Goal: Information Seeking & Learning: Learn about a topic

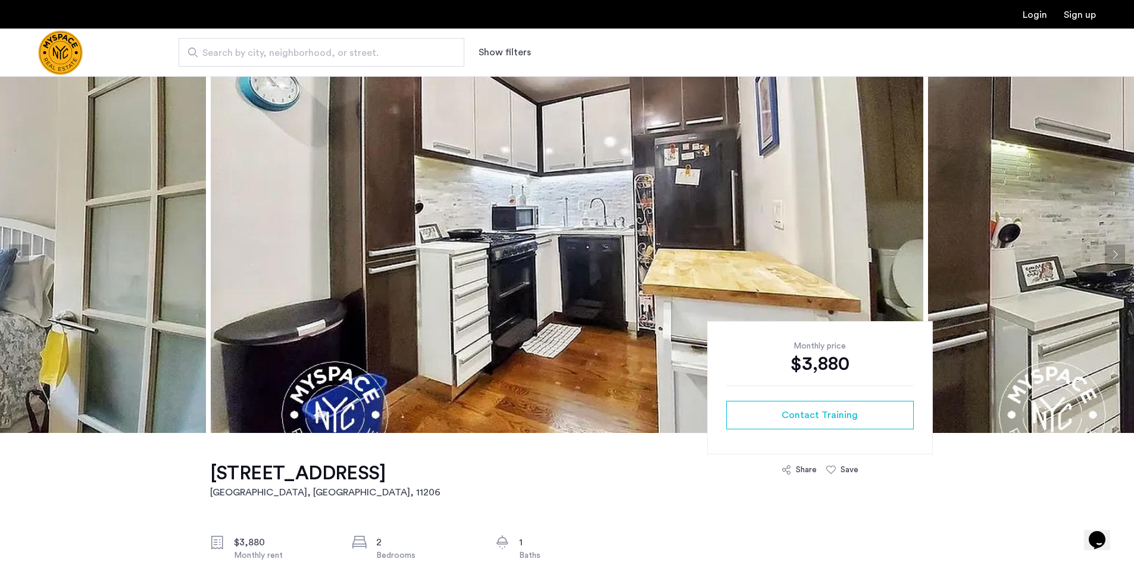
click at [1119, 253] on button "Next apartment" at bounding box center [1114, 255] width 20 height 20
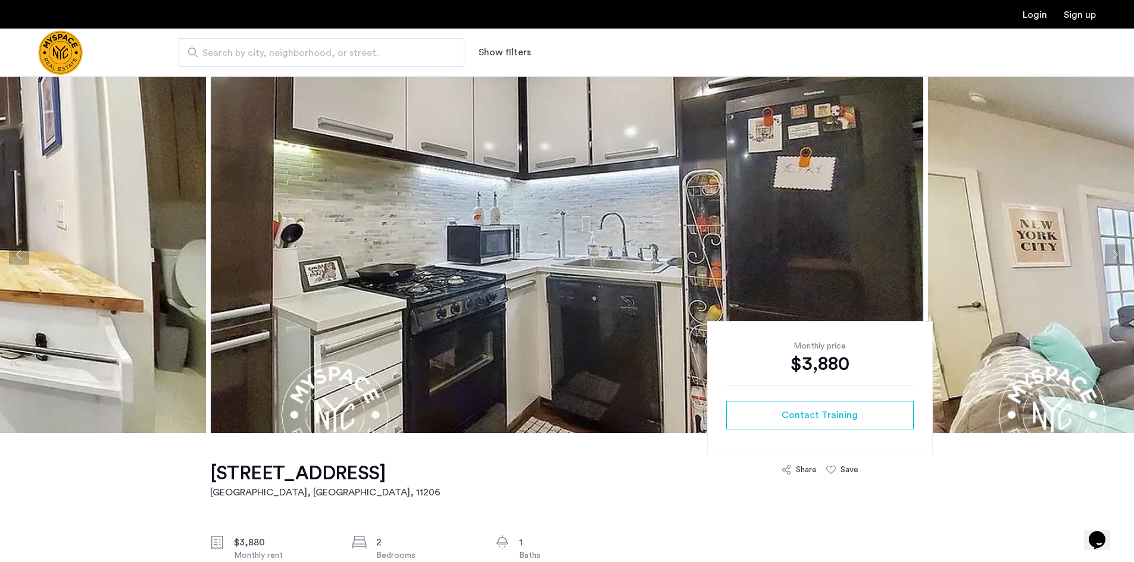
click at [1119, 253] on button "Next apartment" at bounding box center [1114, 255] width 20 height 20
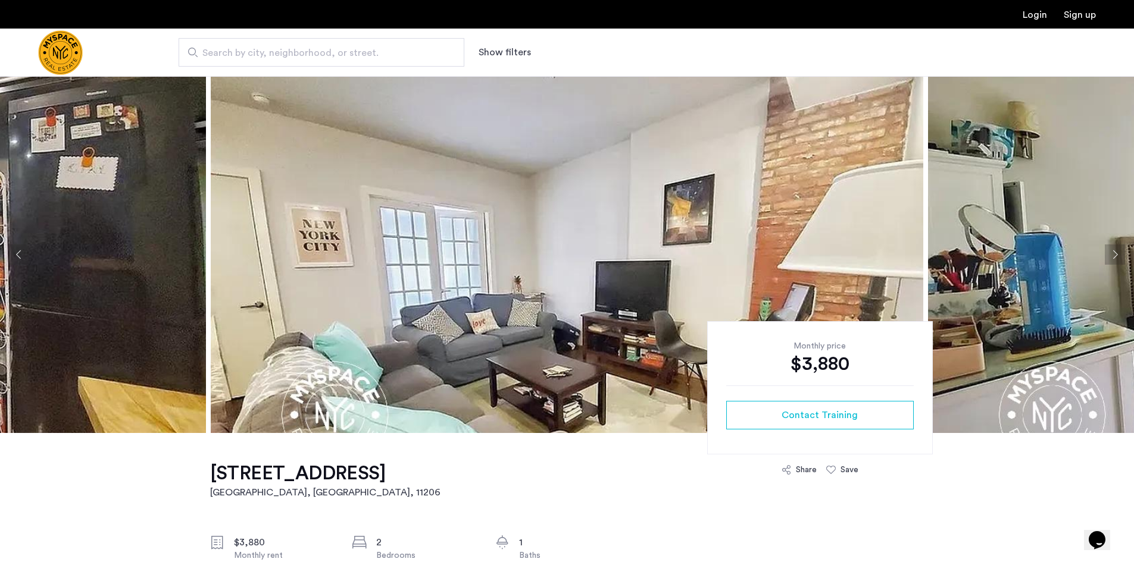
click at [1119, 253] on button "Next apartment" at bounding box center [1114, 255] width 20 height 20
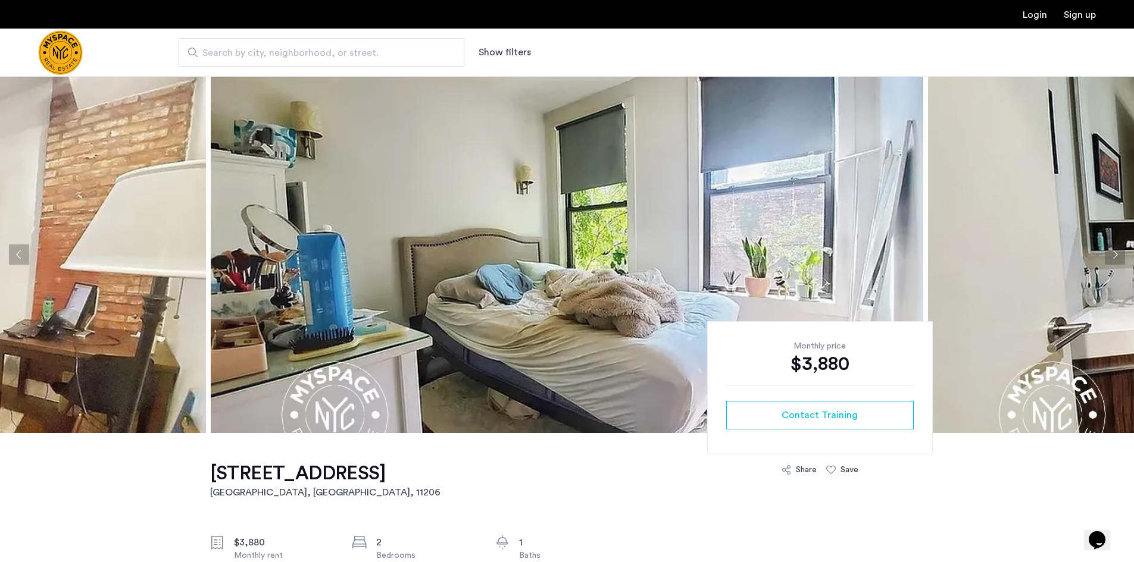
click at [1119, 253] on button "Next apartment" at bounding box center [1114, 255] width 20 height 20
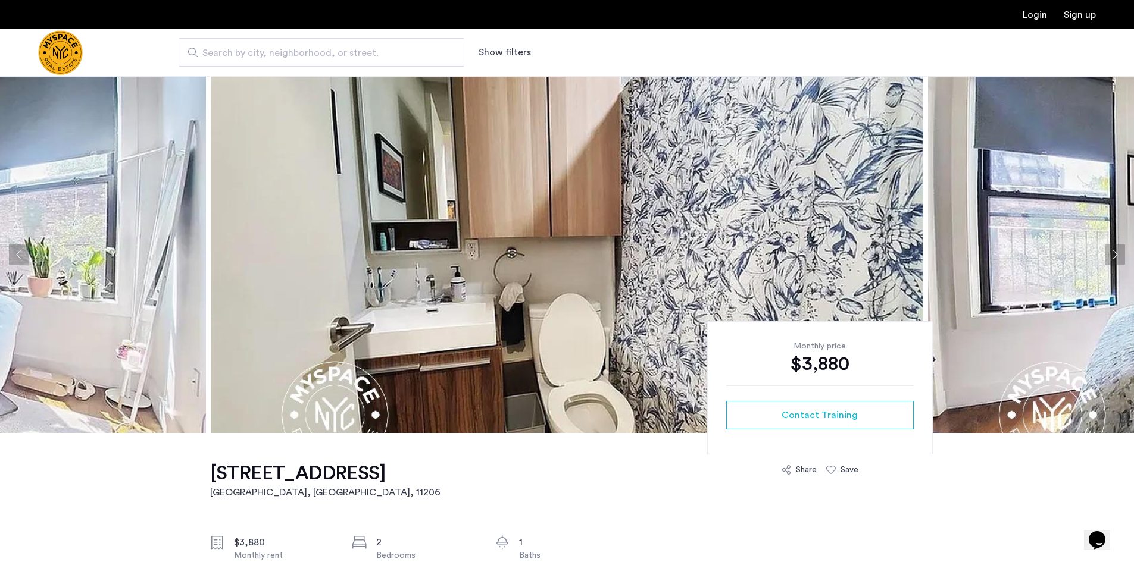
click at [1119, 253] on button "Next apartment" at bounding box center [1114, 255] width 20 height 20
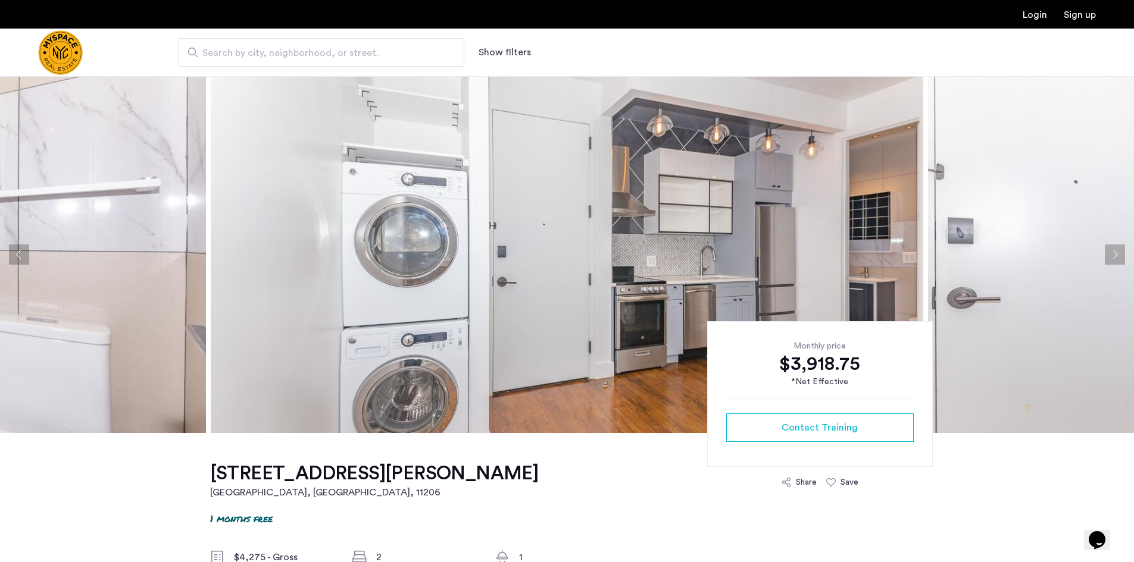
click at [1110, 249] on button "Next apartment" at bounding box center [1114, 255] width 20 height 20
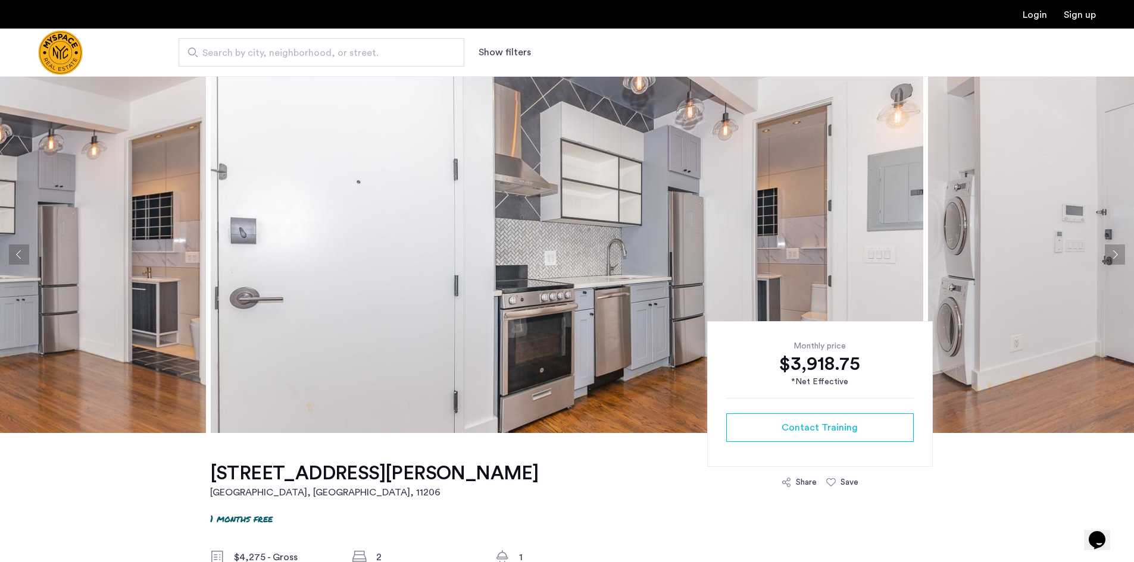
click at [1110, 249] on button "Next apartment" at bounding box center [1114, 255] width 20 height 20
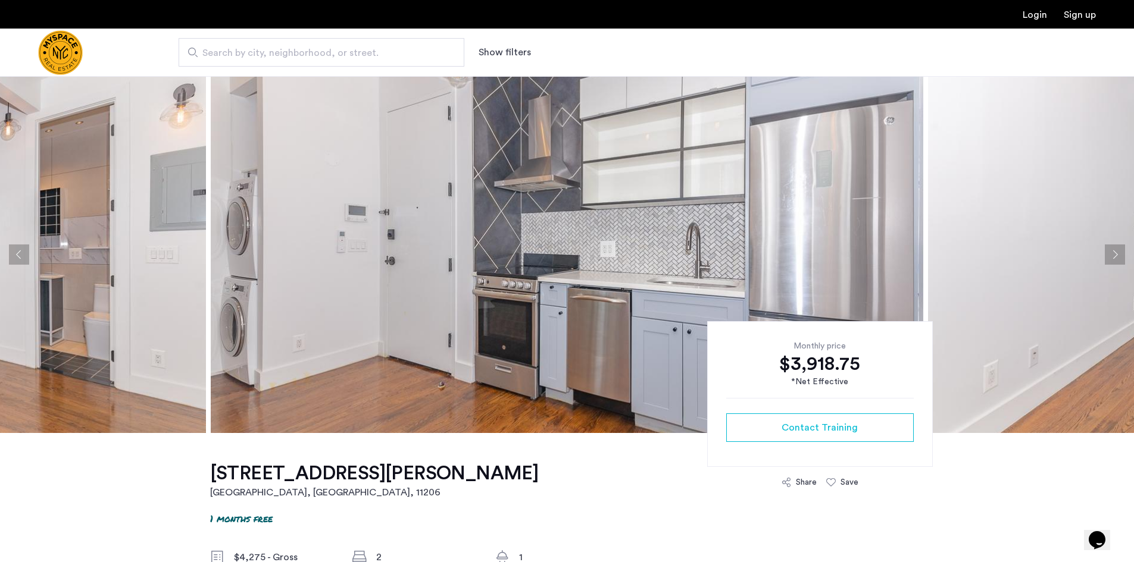
click at [1112, 249] on button "Next apartment" at bounding box center [1114, 255] width 20 height 20
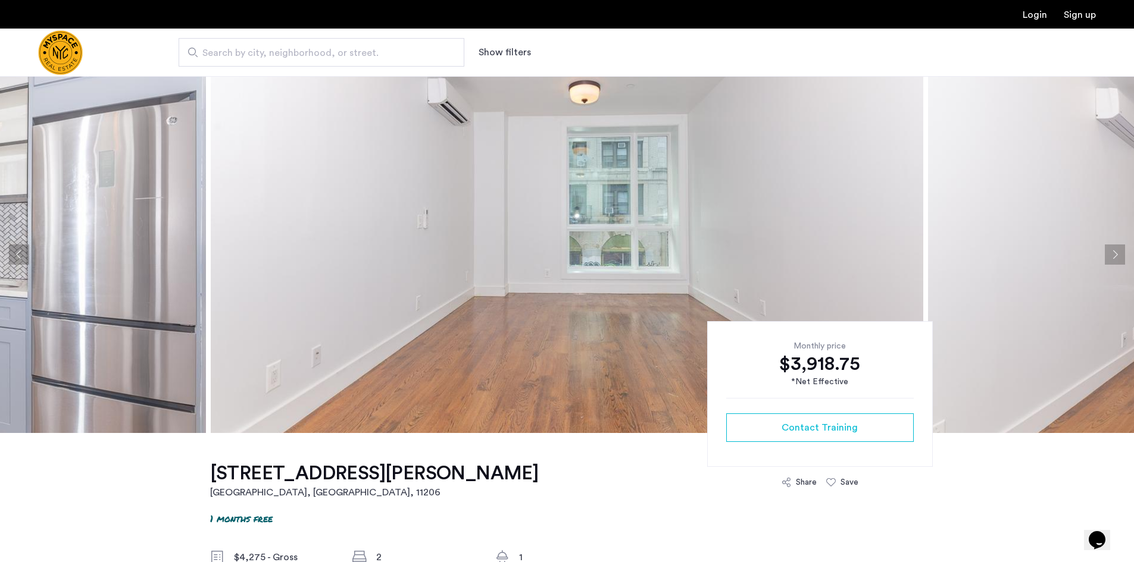
click at [1113, 247] on button "Next apartment" at bounding box center [1114, 255] width 20 height 20
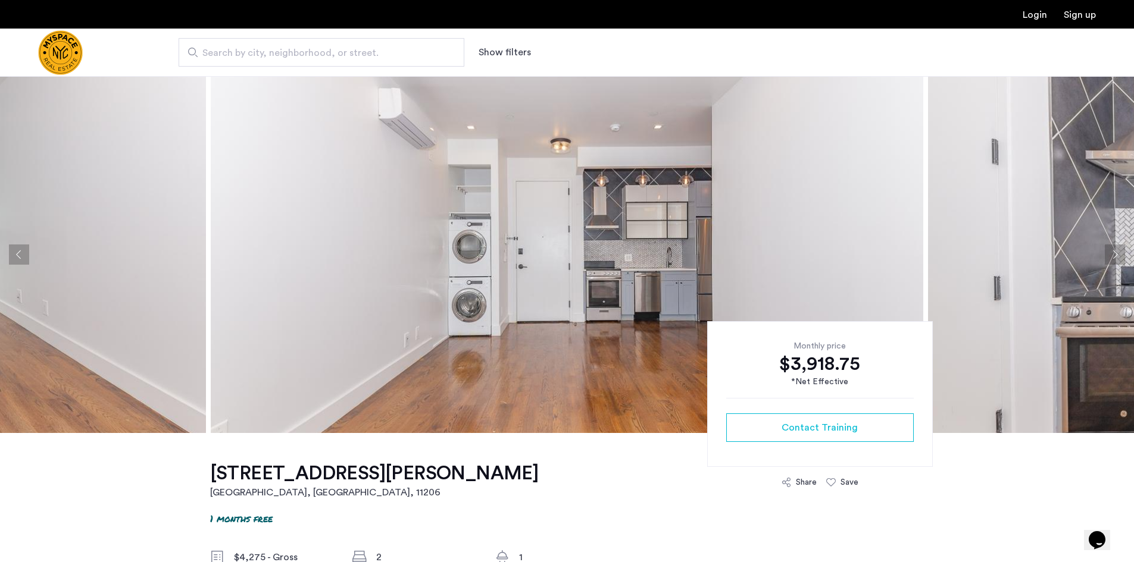
click at [1115, 249] on button "Next apartment" at bounding box center [1114, 255] width 20 height 20
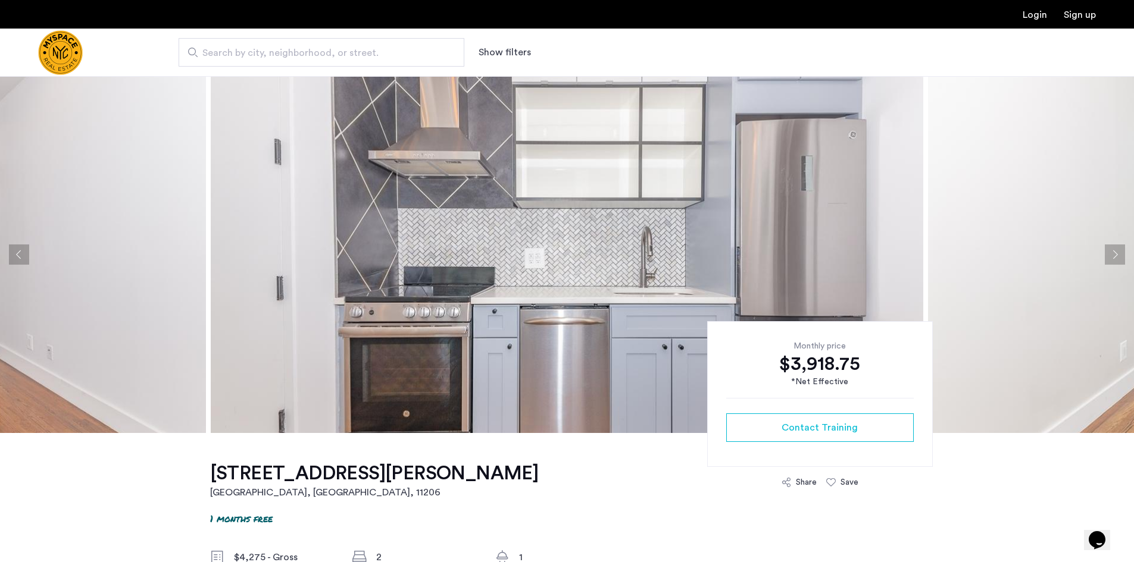
click at [1115, 256] on button "Next apartment" at bounding box center [1114, 255] width 20 height 20
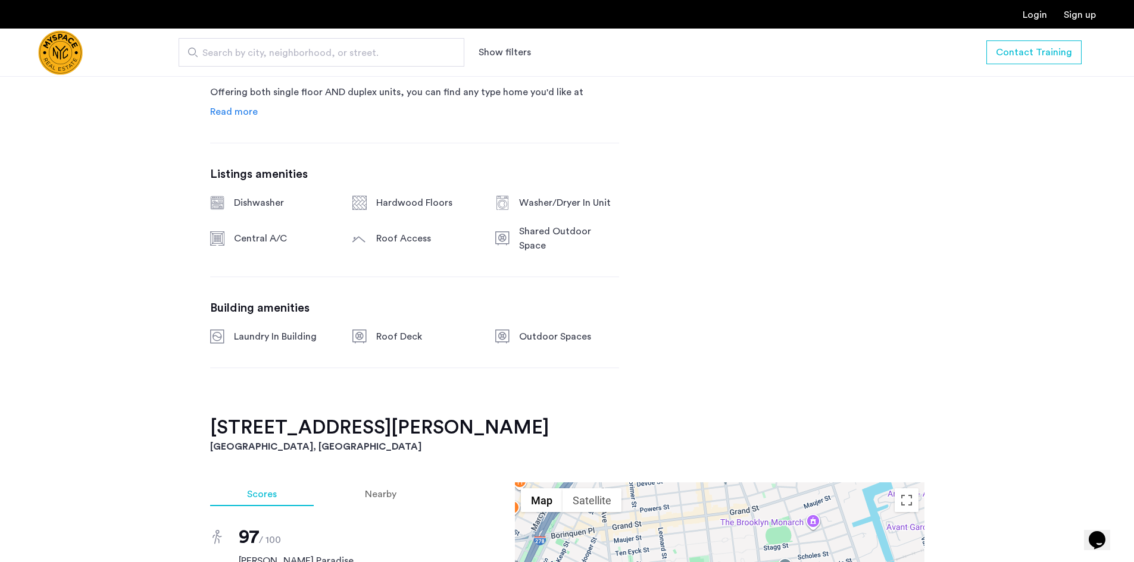
scroll to position [714, 0]
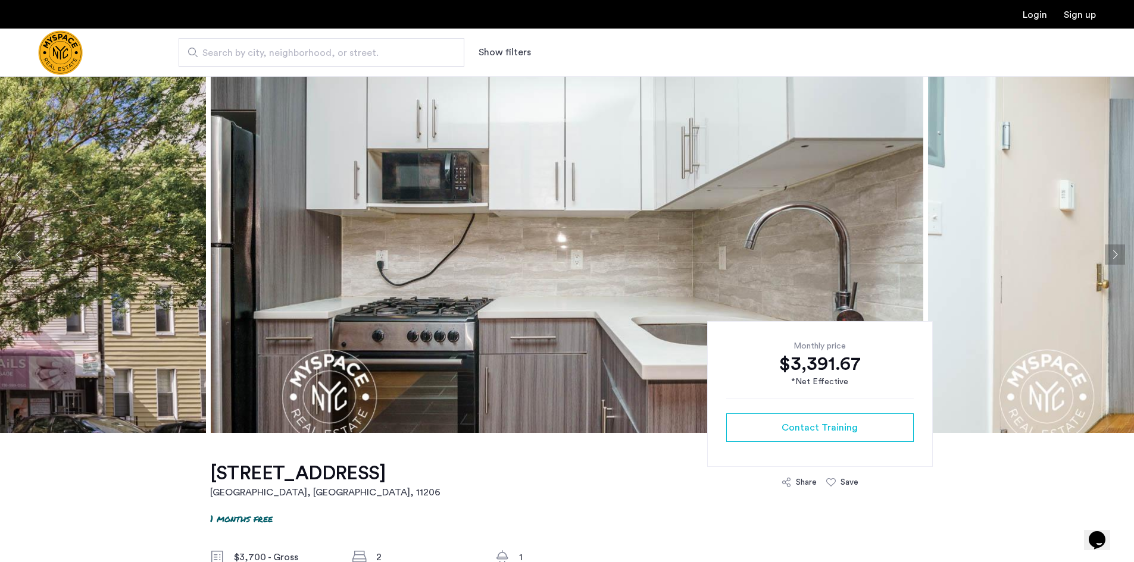
click at [1117, 254] on button "Next apartment" at bounding box center [1114, 255] width 20 height 20
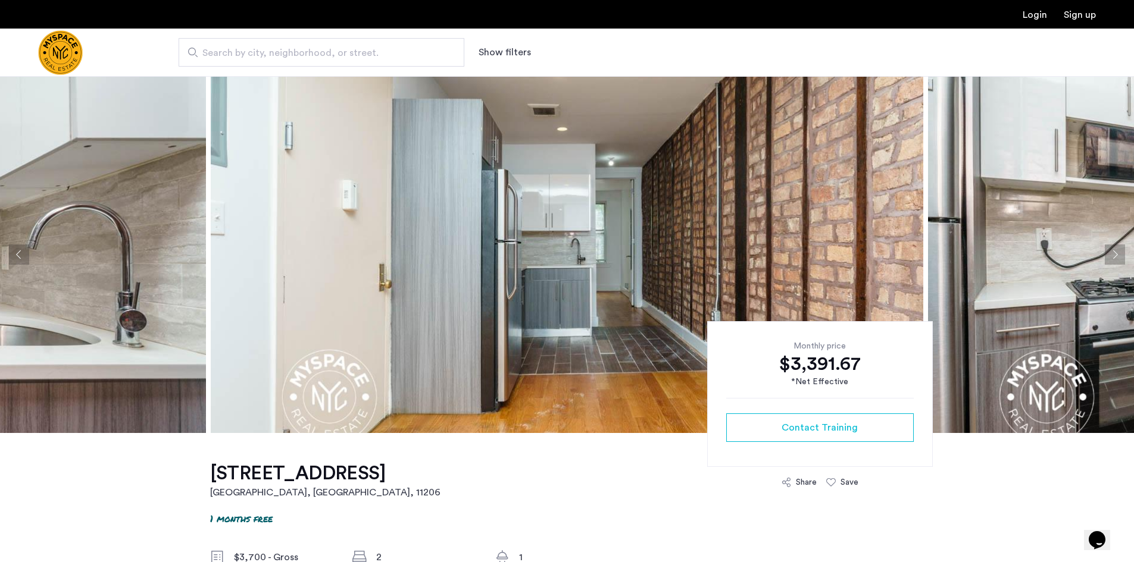
click at [1117, 254] on button "Next apartment" at bounding box center [1114, 255] width 20 height 20
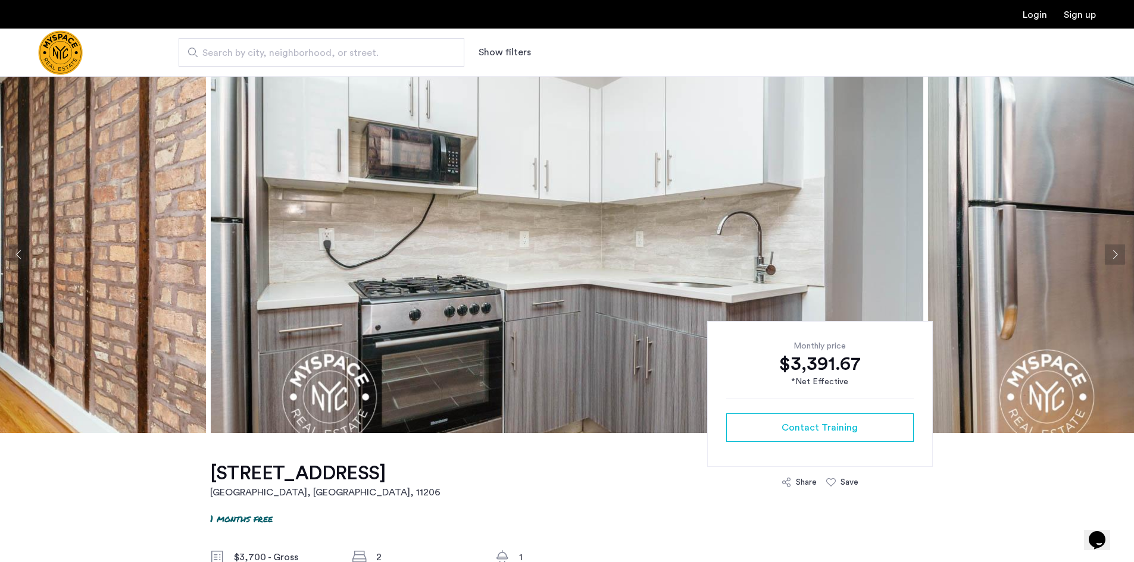
click at [1117, 254] on button "Next apartment" at bounding box center [1114, 255] width 20 height 20
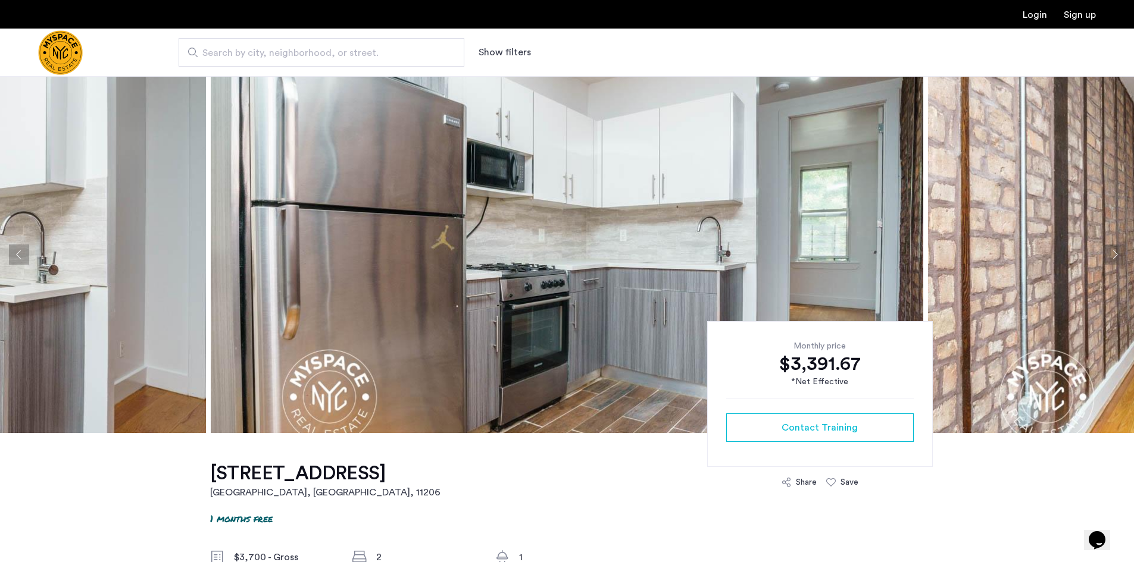
click at [1117, 254] on button "Next apartment" at bounding box center [1114, 255] width 20 height 20
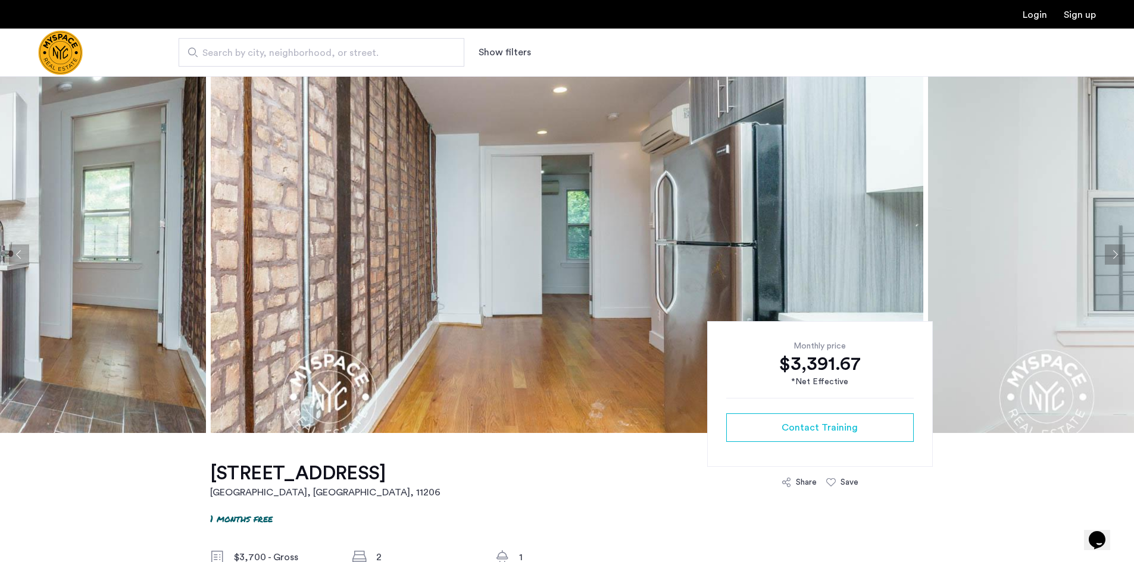
click at [1117, 254] on button "Next apartment" at bounding box center [1114, 255] width 20 height 20
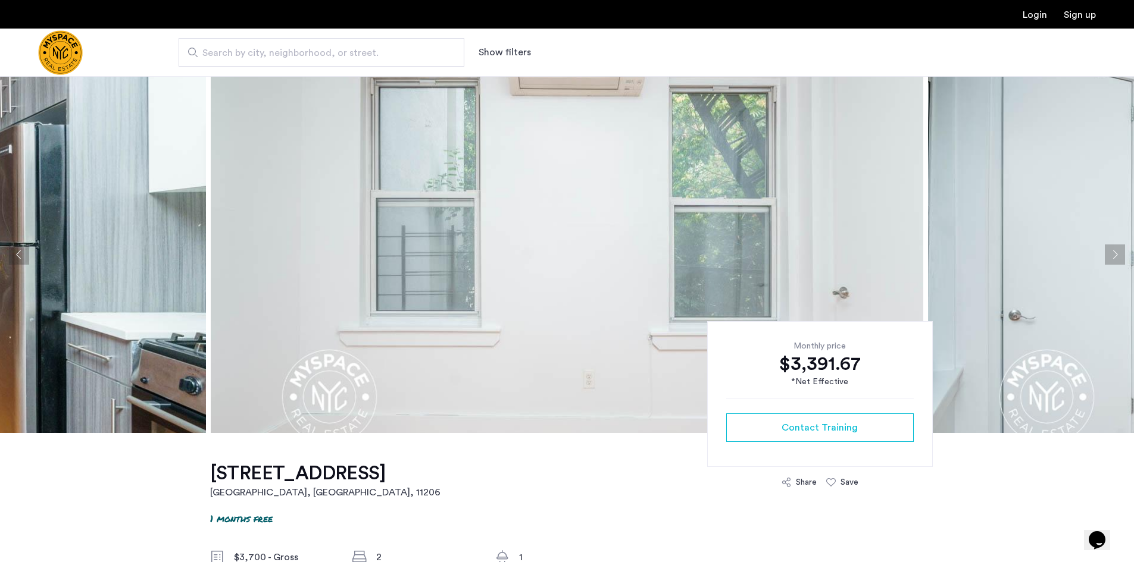
click at [1117, 254] on button "Next apartment" at bounding box center [1114, 255] width 20 height 20
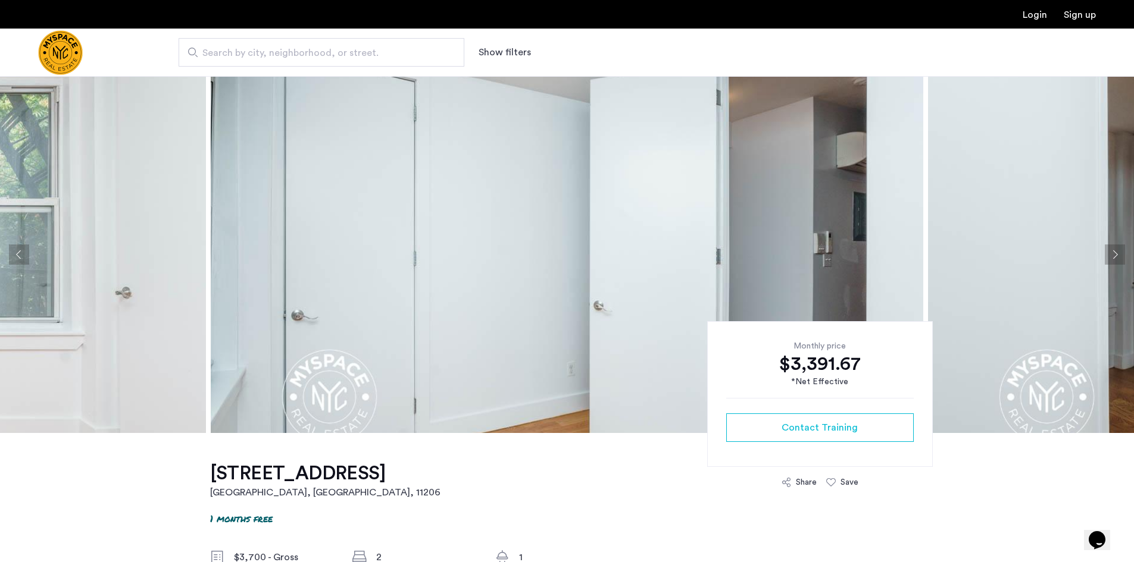
click at [1117, 254] on button "Next apartment" at bounding box center [1114, 255] width 20 height 20
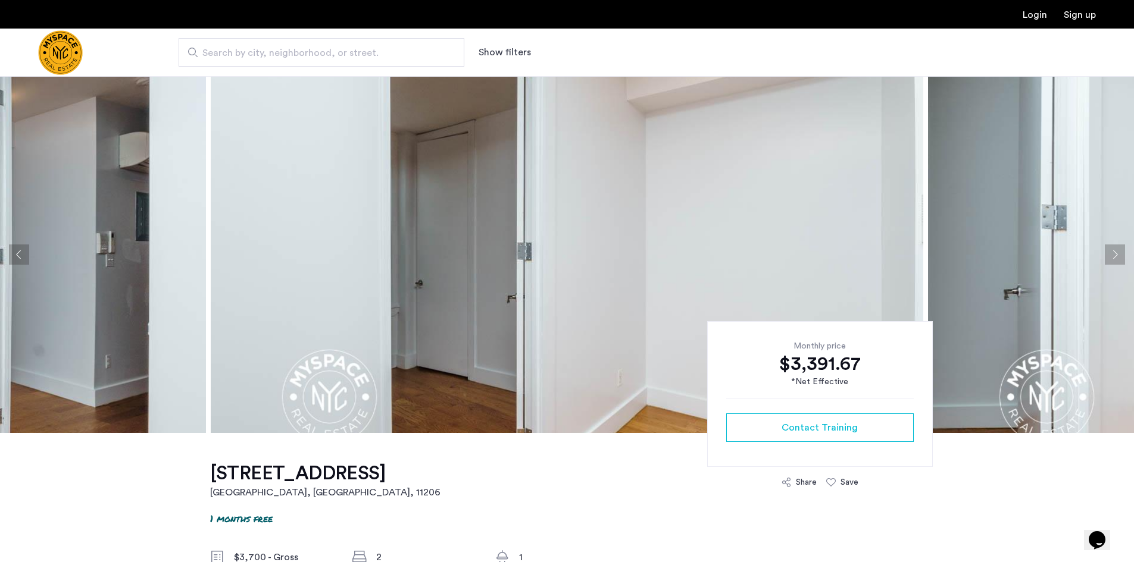
click at [1117, 254] on button "Next apartment" at bounding box center [1114, 255] width 20 height 20
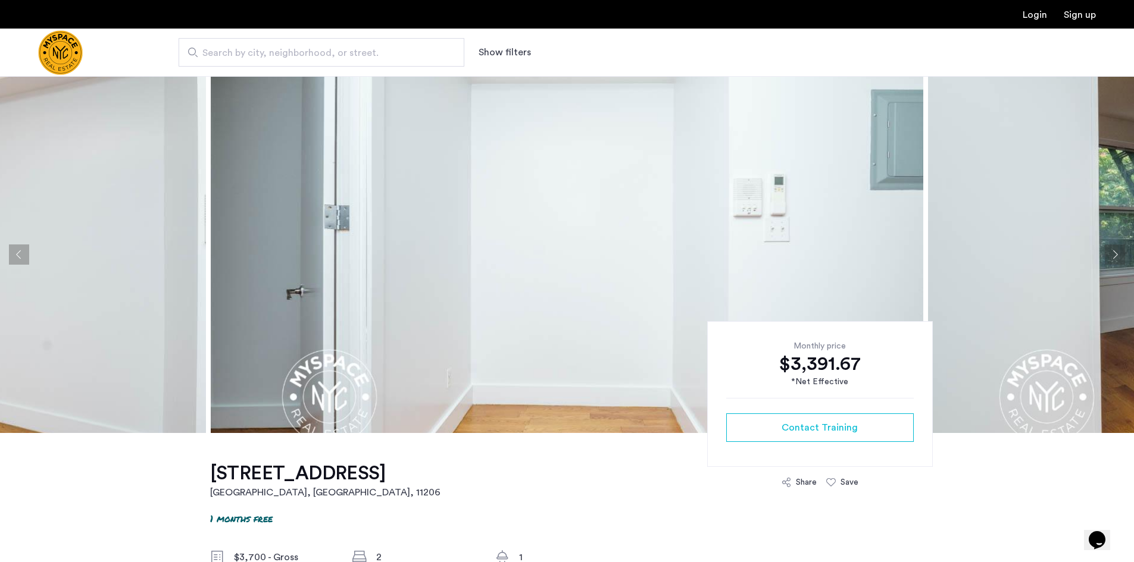
click at [1117, 254] on button "Next apartment" at bounding box center [1114, 255] width 20 height 20
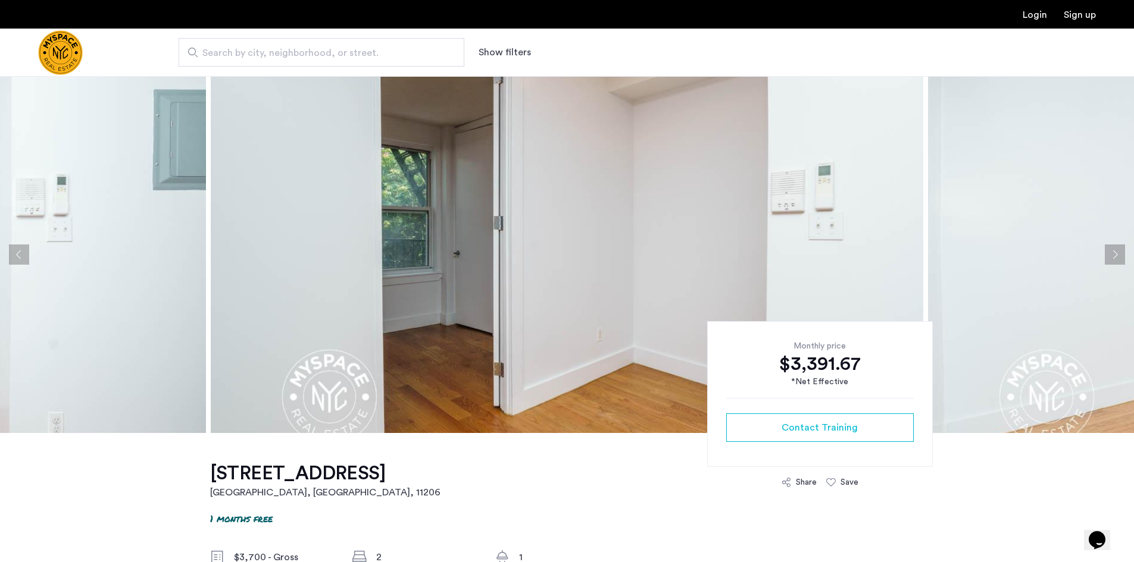
click at [1117, 254] on button "Next apartment" at bounding box center [1114, 255] width 20 height 20
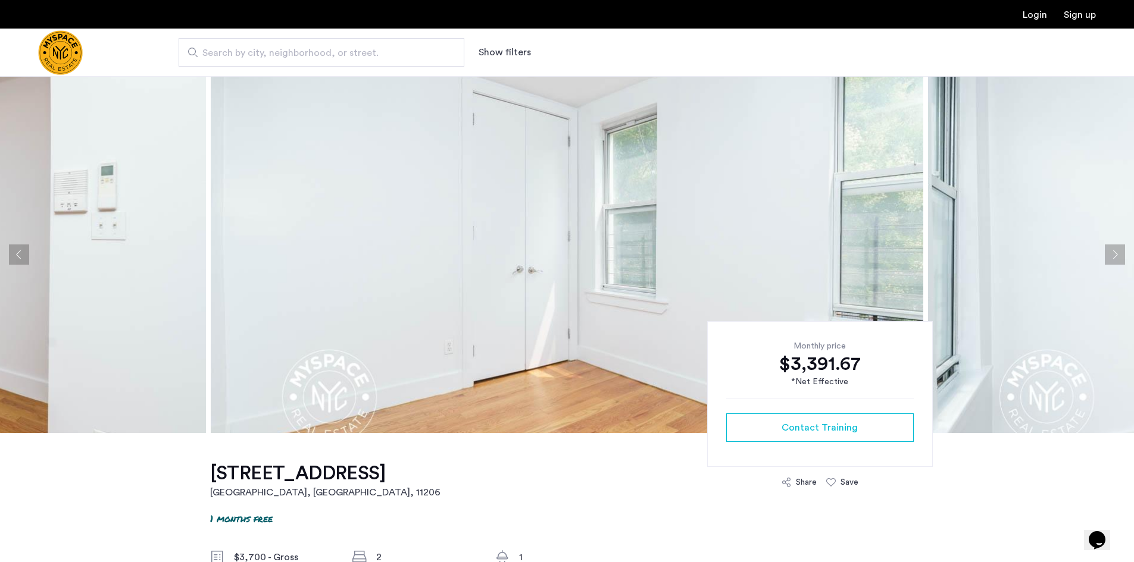
click at [1117, 254] on button "Next apartment" at bounding box center [1114, 255] width 20 height 20
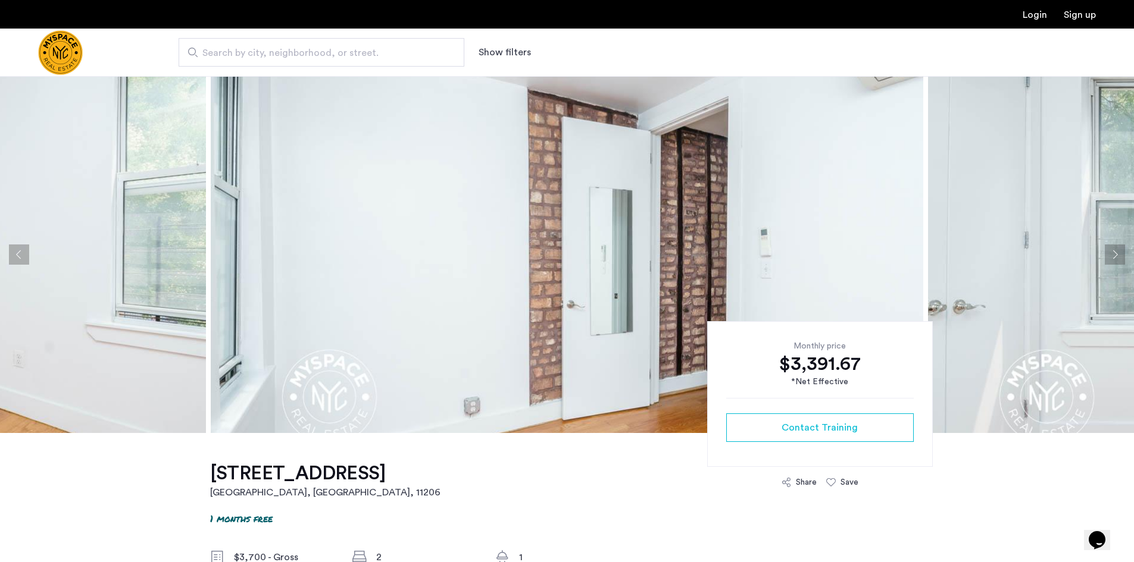
click at [1117, 254] on button "Next apartment" at bounding box center [1114, 255] width 20 height 20
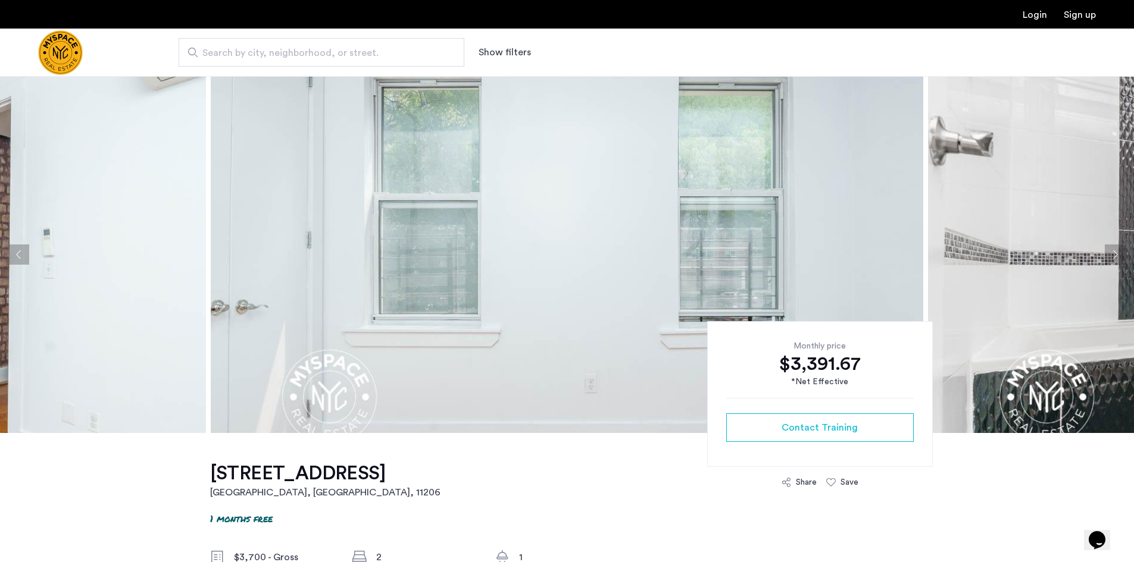
click at [1117, 254] on button "Next apartment" at bounding box center [1114, 255] width 20 height 20
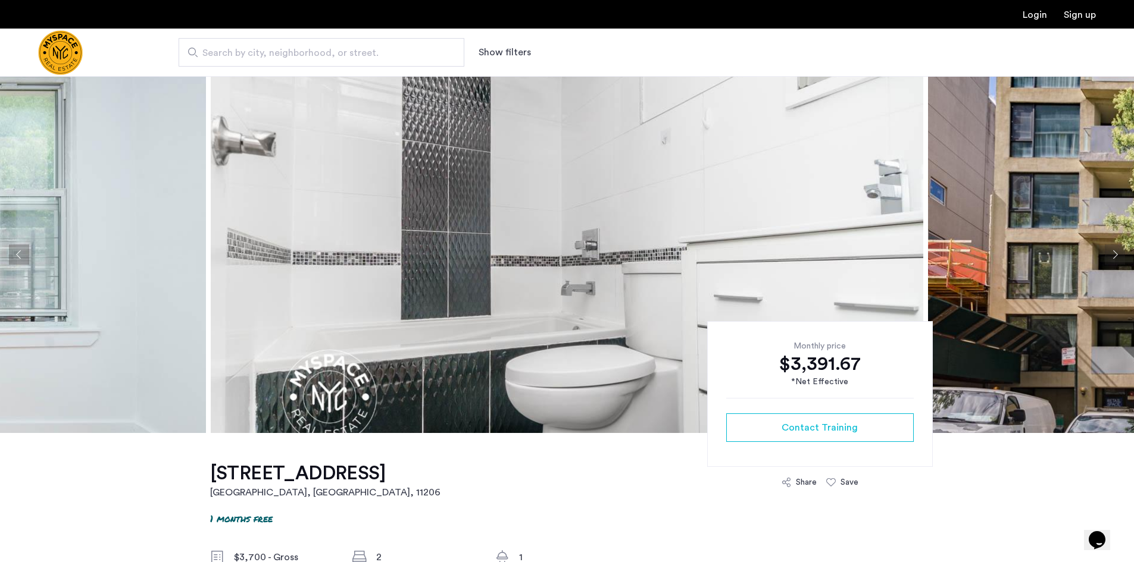
click at [1123, 256] on button "Next apartment" at bounding box center [1114, 255] width 20 height 20
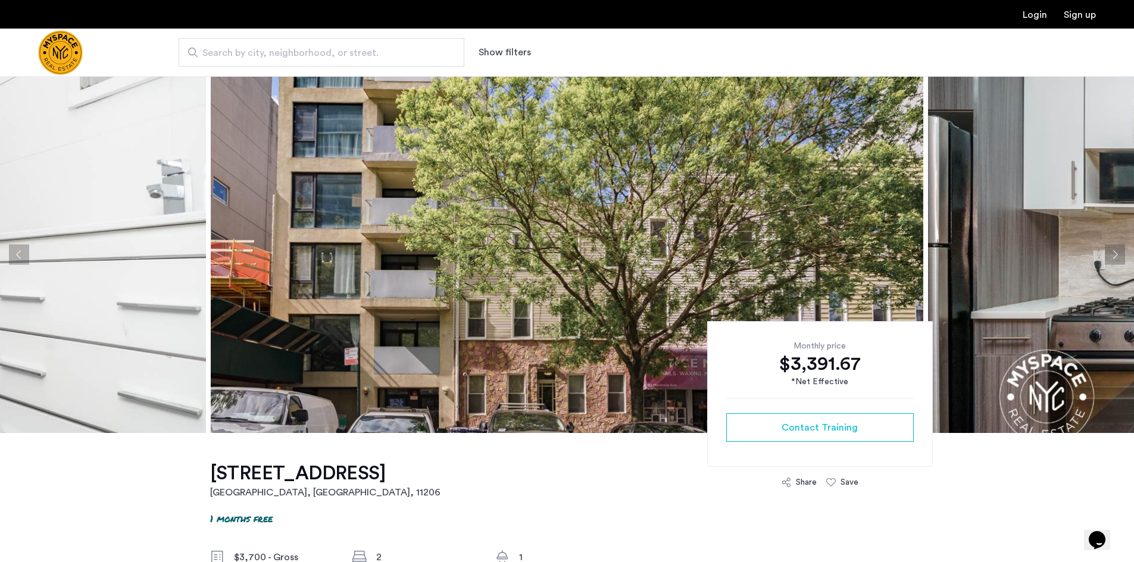
click at [1123, 256] on button "Next apartment" at bounding box center [1114, 255] width 20 height 20
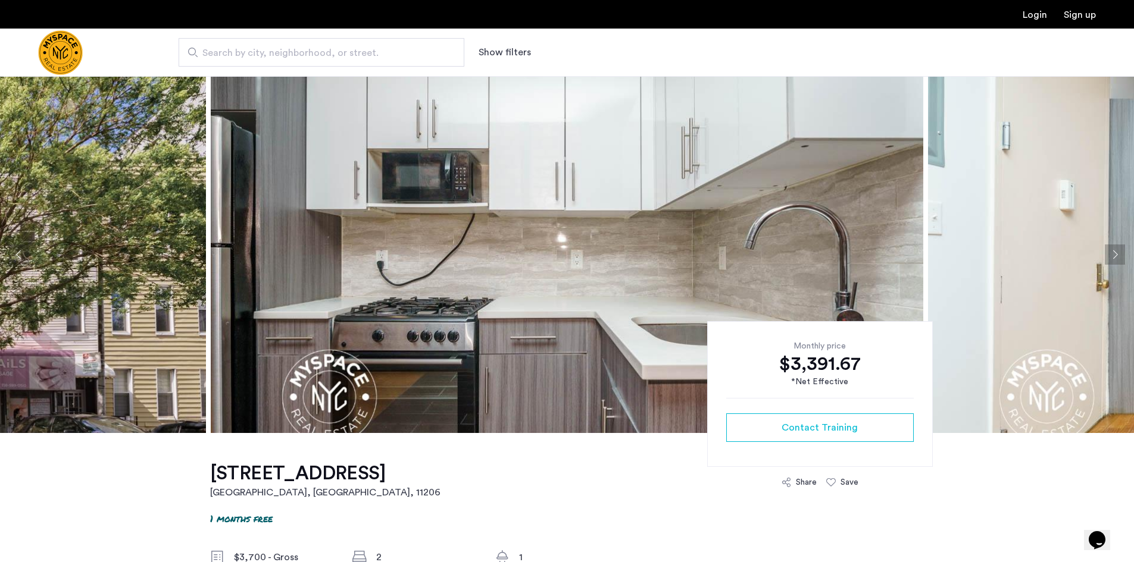
click at [1123, 256] on button "Next apartment" at bounding box center [1114, 255] width 20 height 20
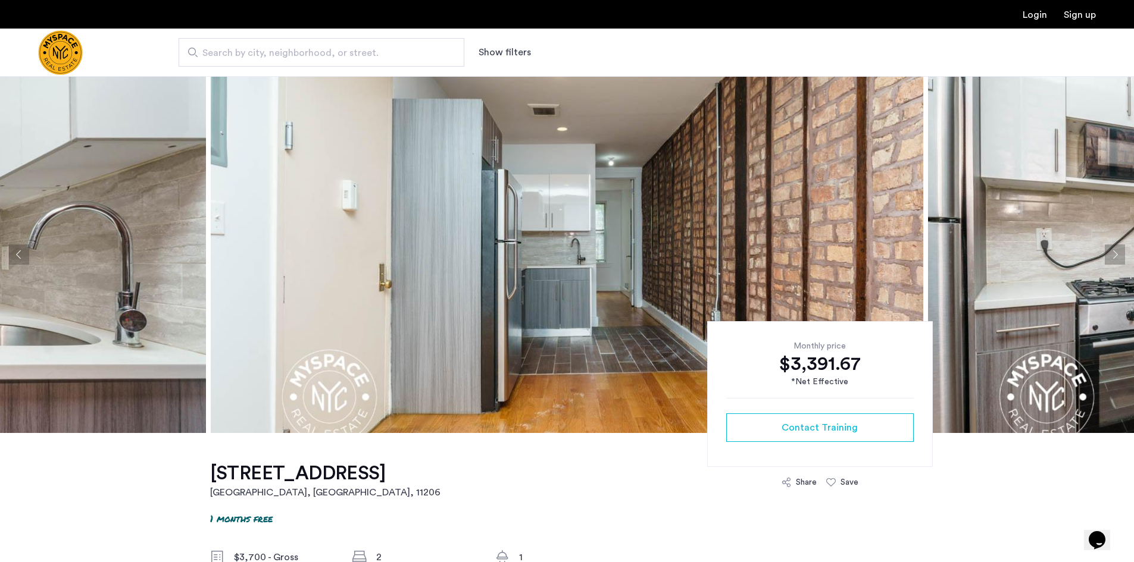
click at [1115, 246] on button "Next apartment" at bounding box center [1114, 255] width 20 height 20
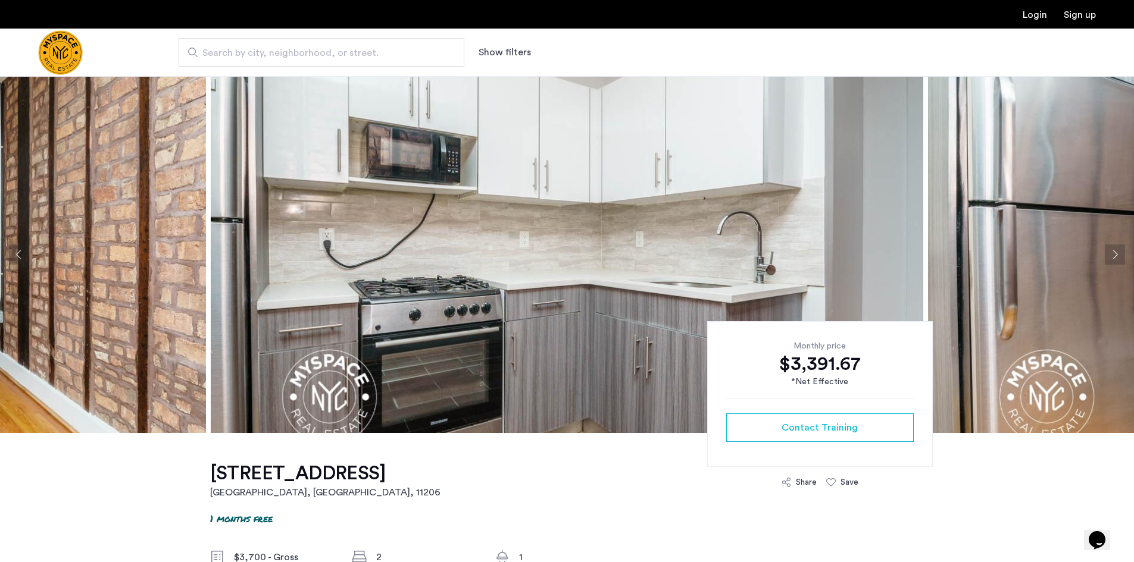
click at [1115, 249] on button "Next apartment" at bounding box center [1114, 255] width 20 height 20
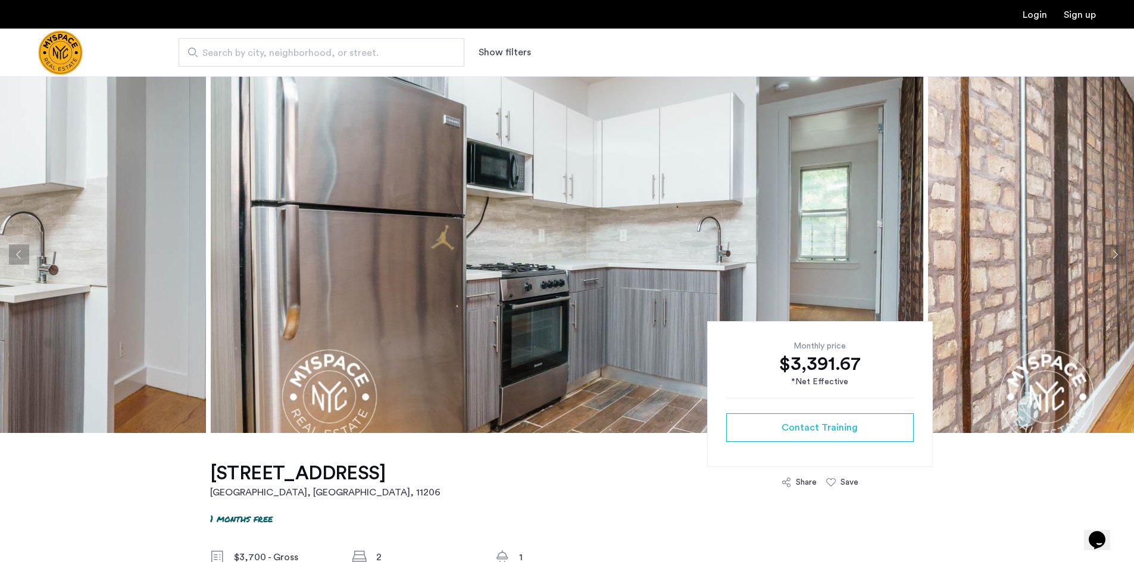
click at [1115, 249] on button "Next apartment" at bounding box center [1114, 255] width 20 height 20
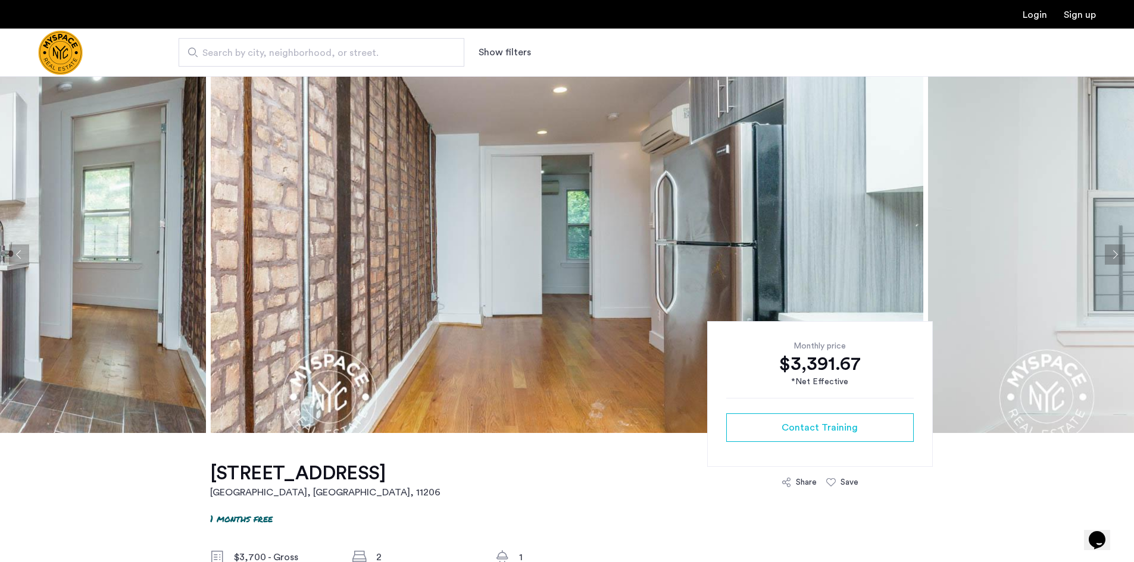
click at [1115, 249] on button "Next apartment" at bounding box center [1114, 255] width 20 height 20
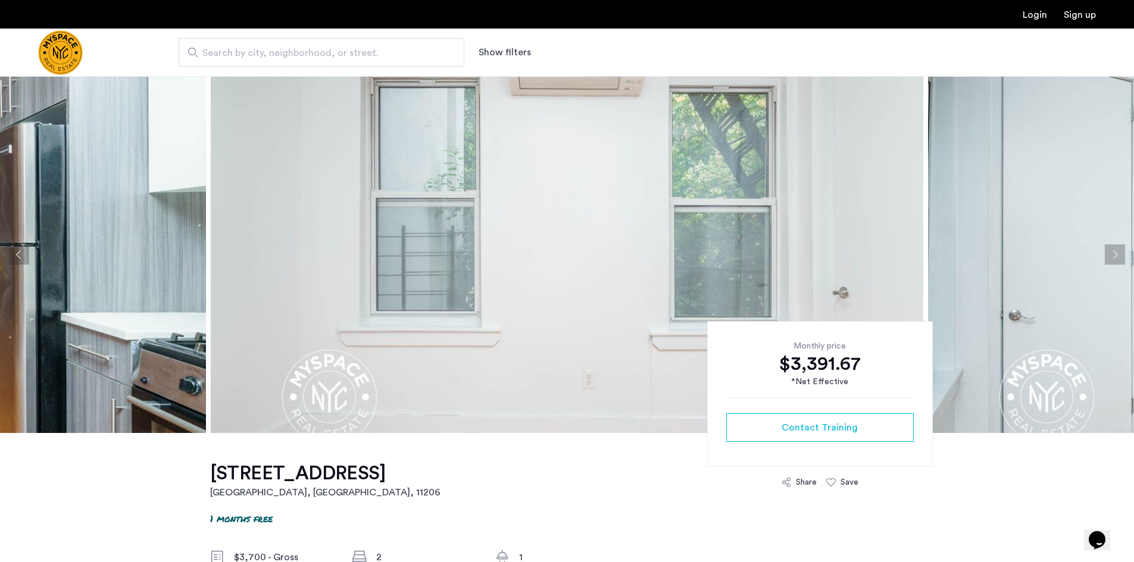
click at [1115, 249] on button "Next apartment" at bounding box center [1114, 255] width 20 height 20
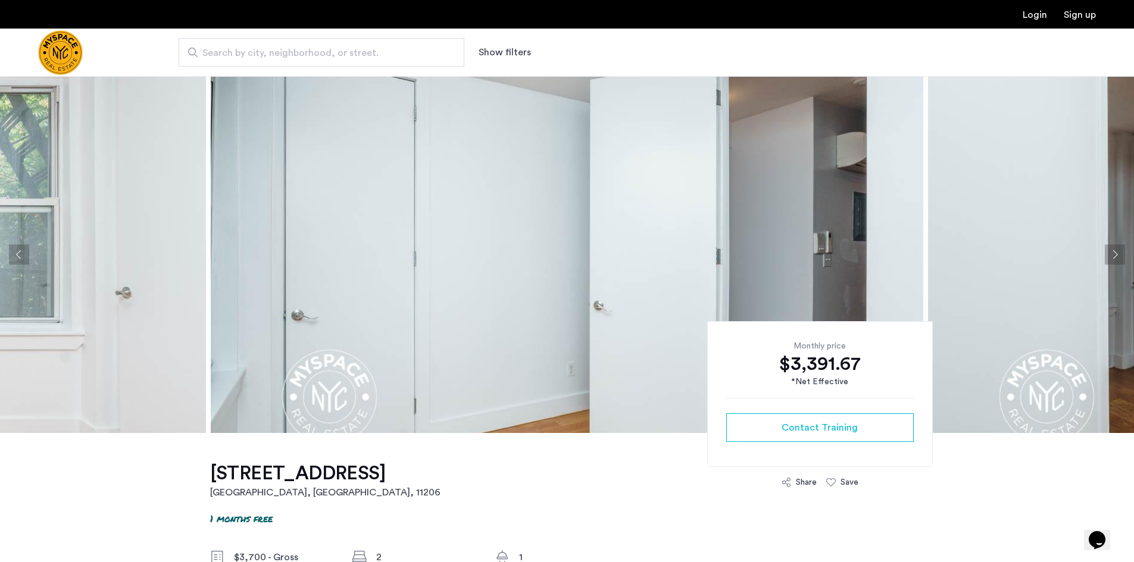
click at [1115, 249] on button "Next apartment" at bounding box center [1114, 255] width 20 height 20
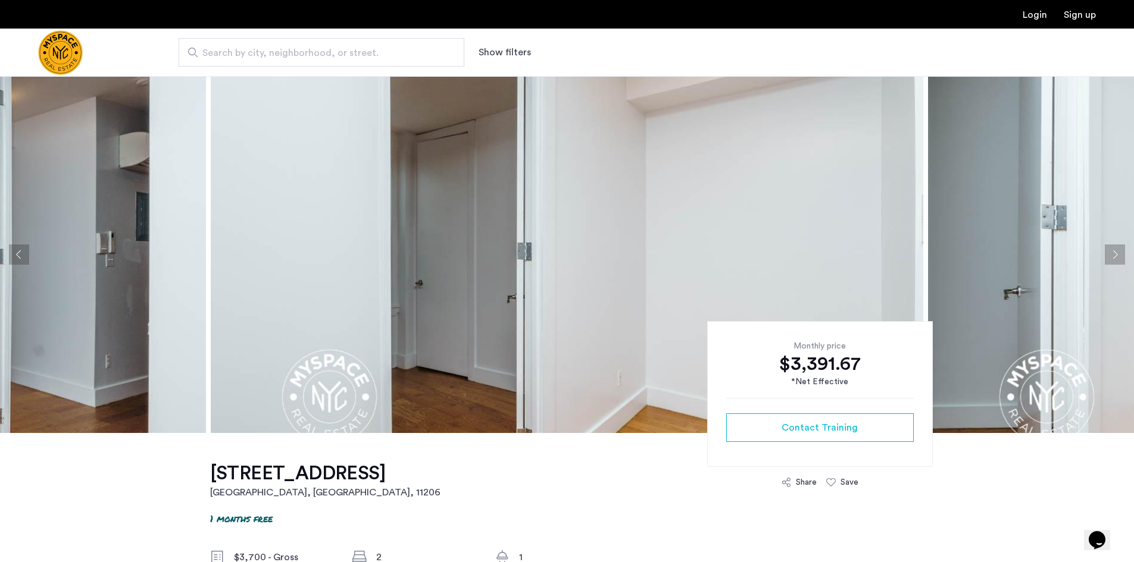
click at [1115, 249] on button "Next apartment" at bounding box center [1114, 255] width 20 height 20
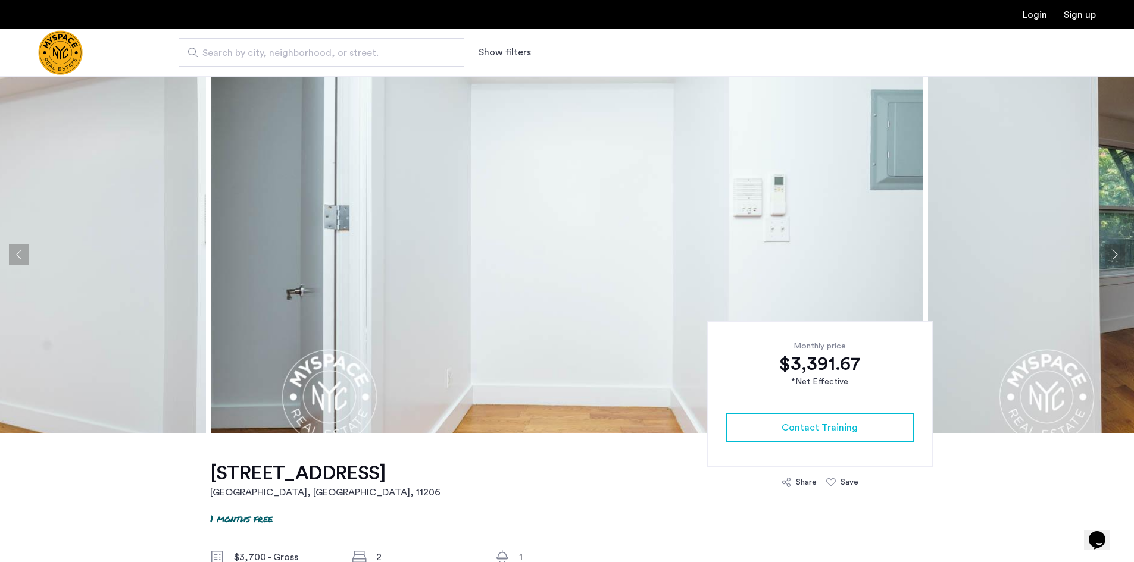
click at [1115, 249] on button "Next apartment" at bounding box center [1114, 255] width 20 height 20
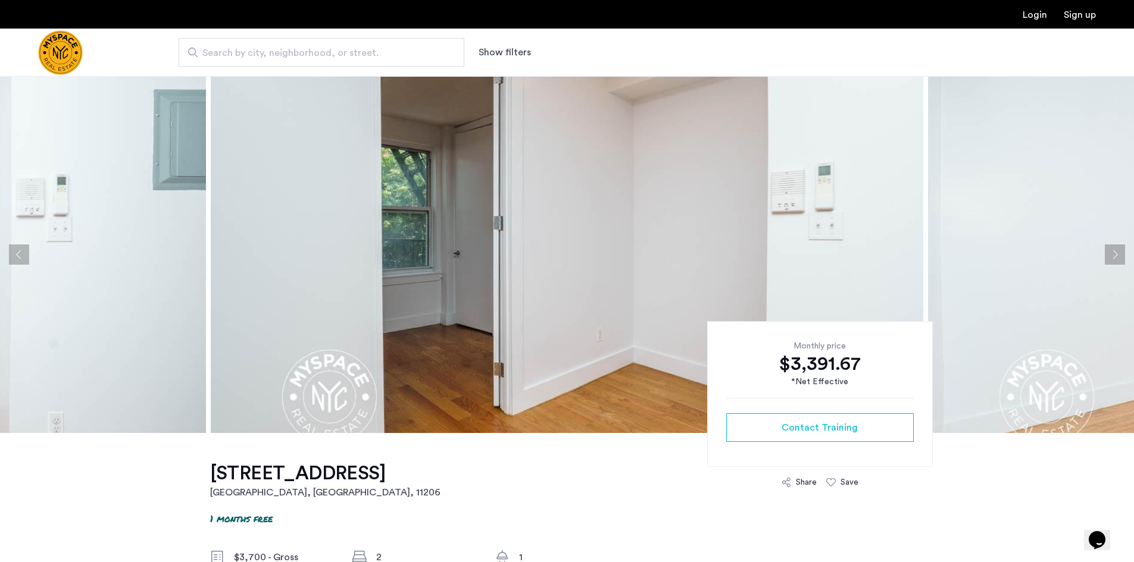
click at [1115, 249] on button "Next apartment" at bounding box center [1114, 255] width 20 height 20
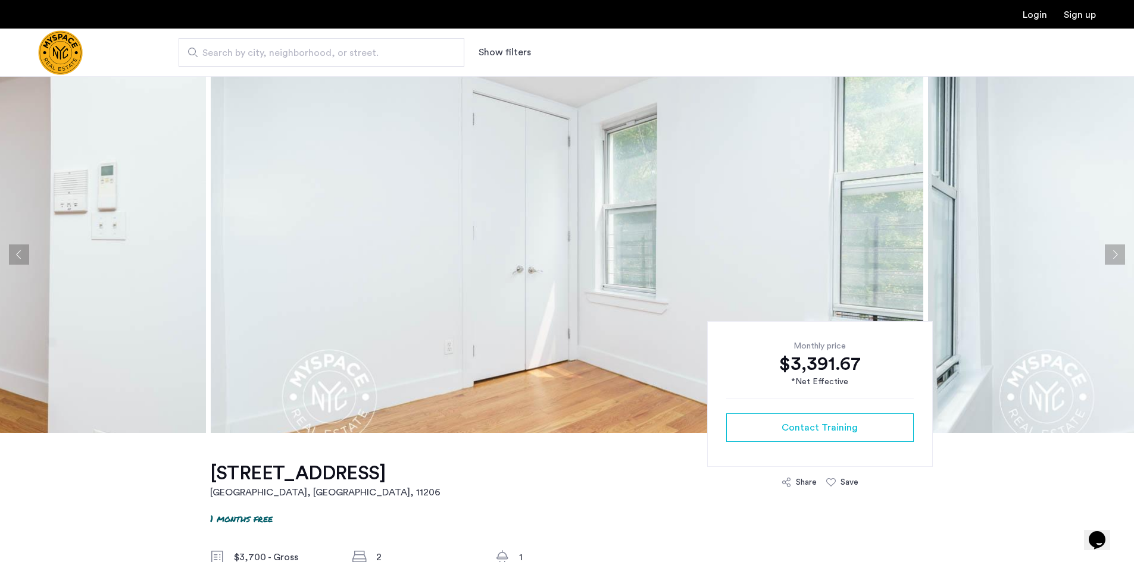
click at [1115, 249] on button "Next apartment" at bounding box center [1114, 255] width 20 height 20
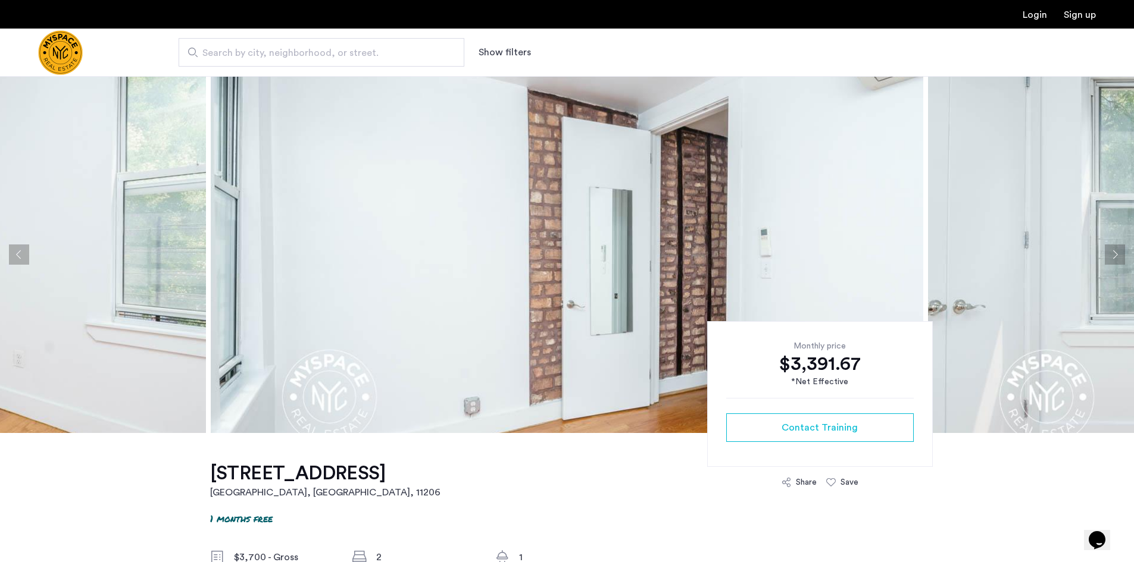
click at [1115, 249] on button "Next apartment" at bounding box center [1114, 255] width 20 height 20
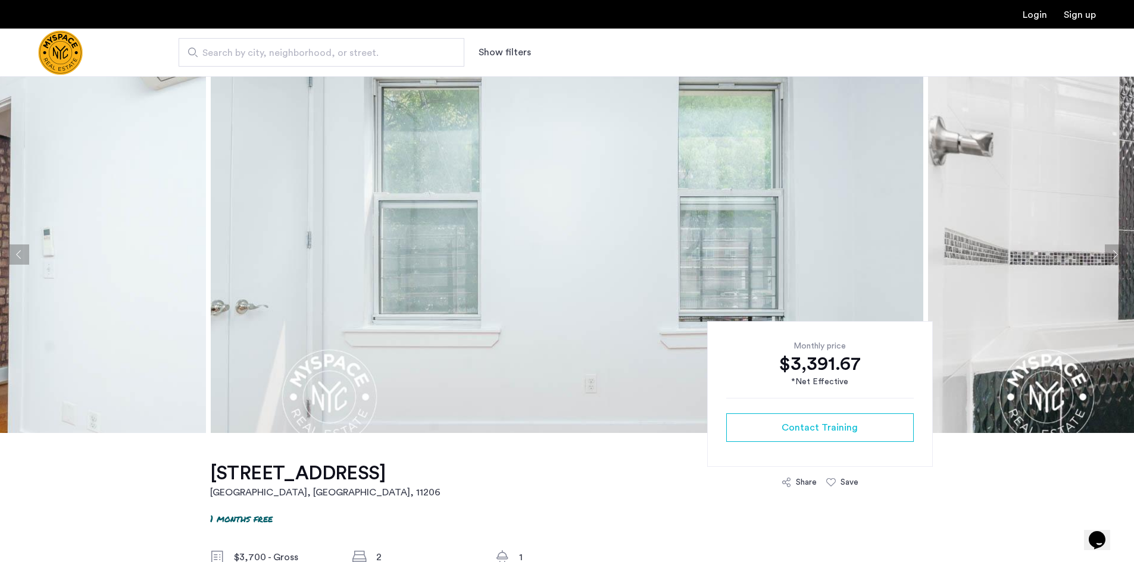
click at [1115, 252] on button "Next apartment" at bounding box center [1114, 255] width 20 height 20
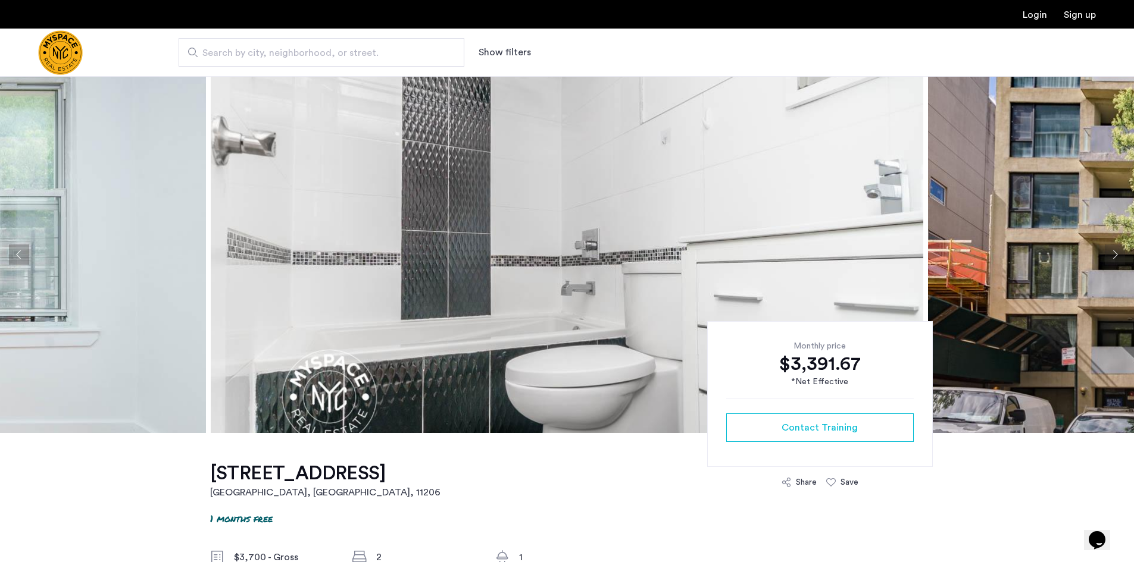
click at [1118, 250] on button "Next apartment" at bounding box center [1114, 255] width 20 height 20
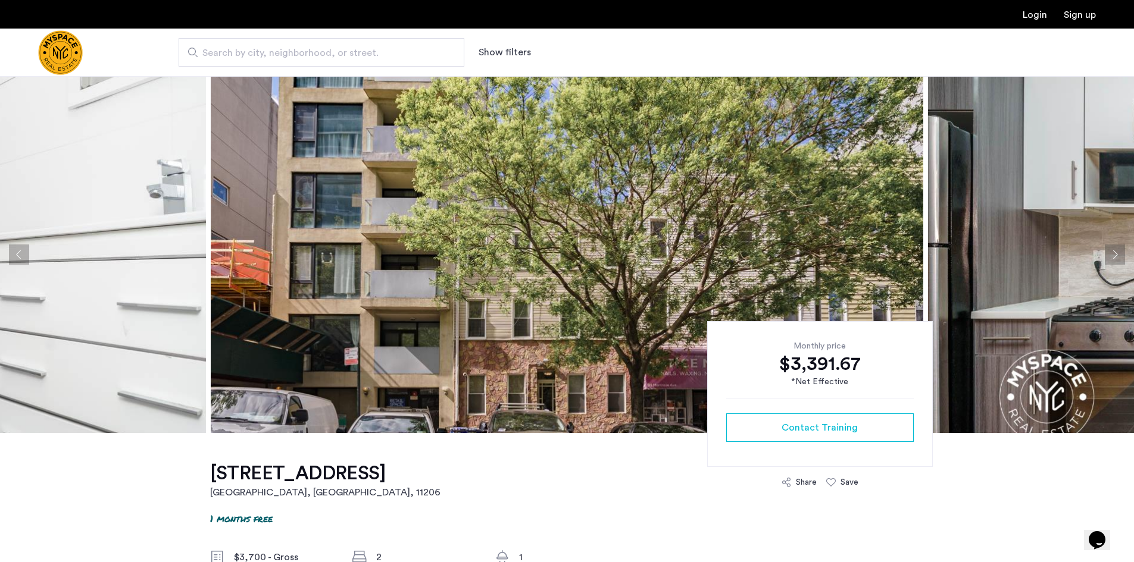
click at [1118, 250] on button "Next apartment" at bounding box center [1114, 255] width 20 height 20
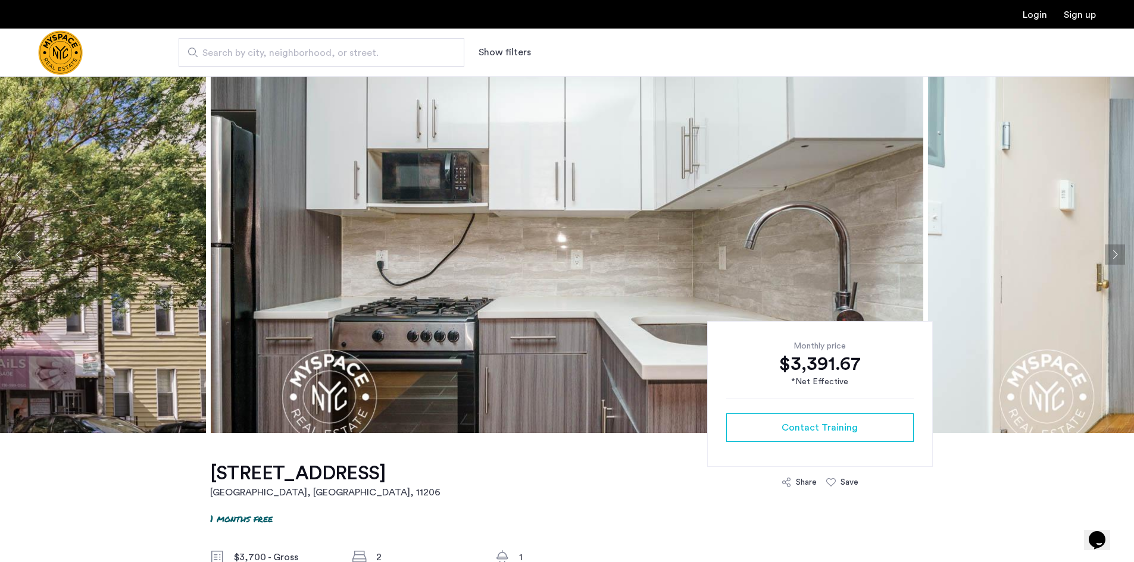
click at [1118, 250] on button "Next apartment" at bounding box center [1114, 255] width 20 height 20
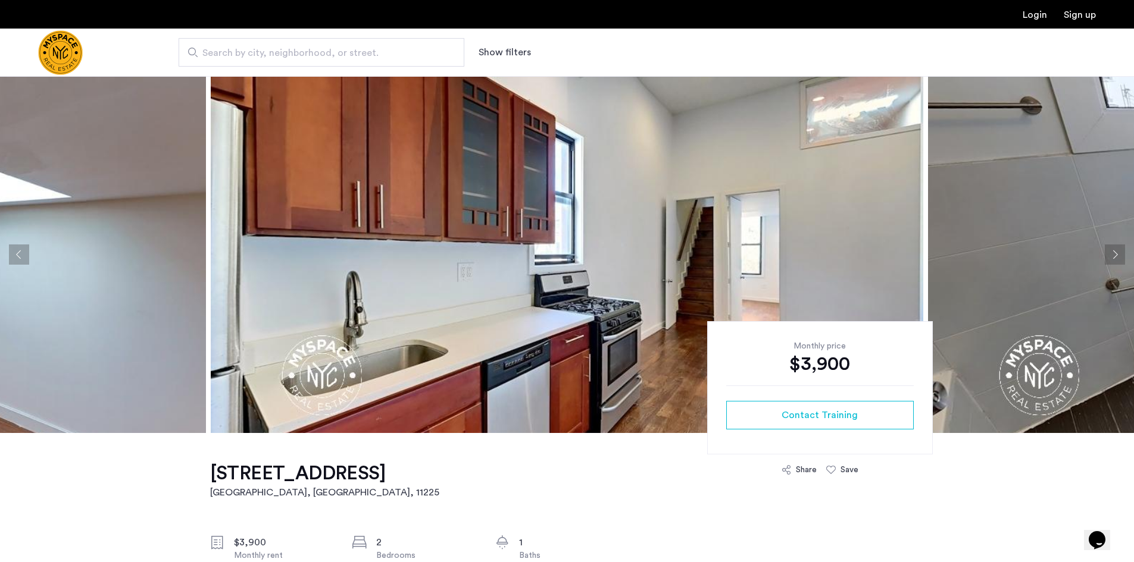
click at [1119, 255] on button "Next apartment" at bounding box center [1114, 255] width 20 height 20
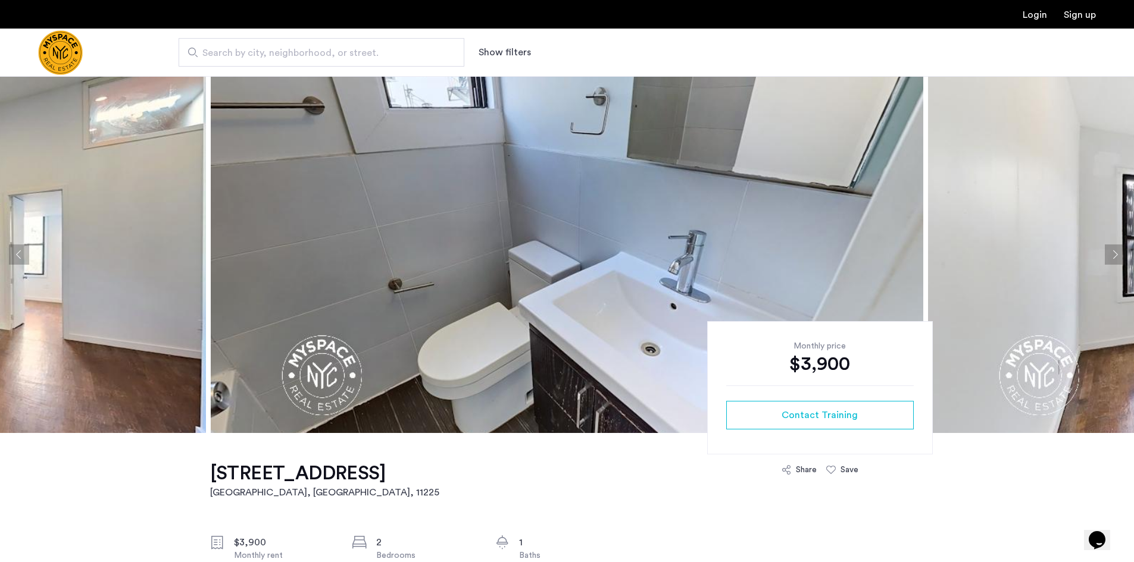
click at [1119, 255] on button "Next apartment" at bounding box center [1114, 255] width 20 height 20
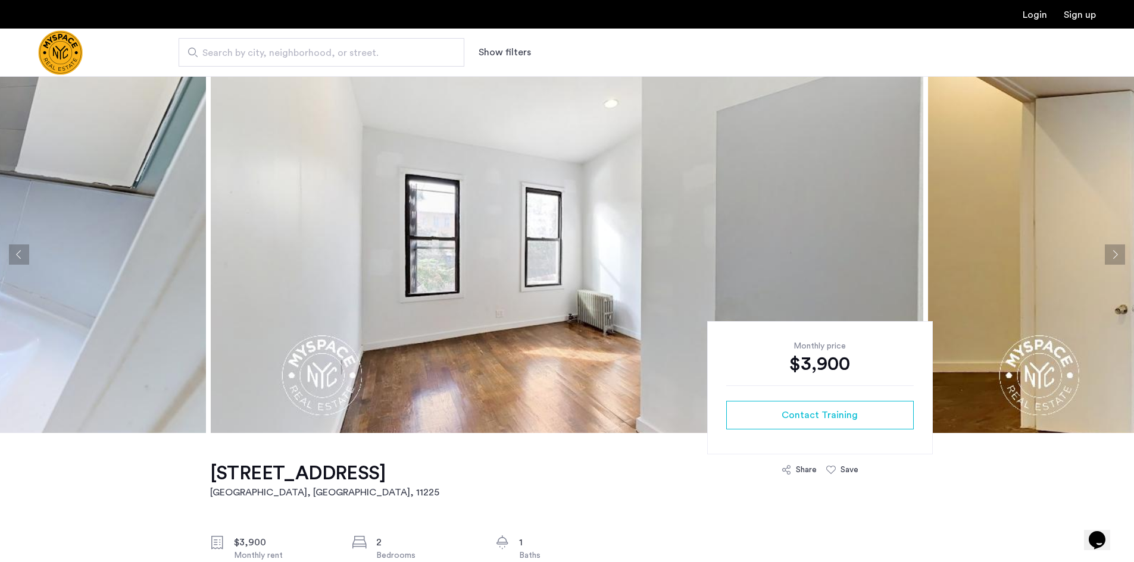
click at [1119, 255] on button "Next apartment" at bounding box center [1114, 255] width 20 height 20
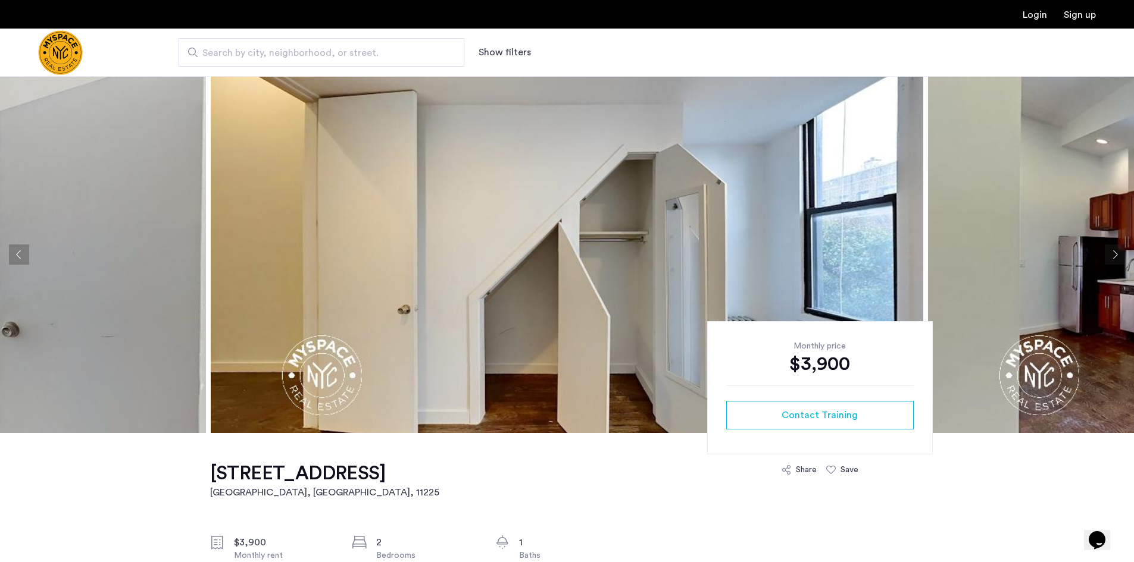
click at [1119, 255] on button "Next apartment" at bounding box center [1114, 255] width 20 height 20
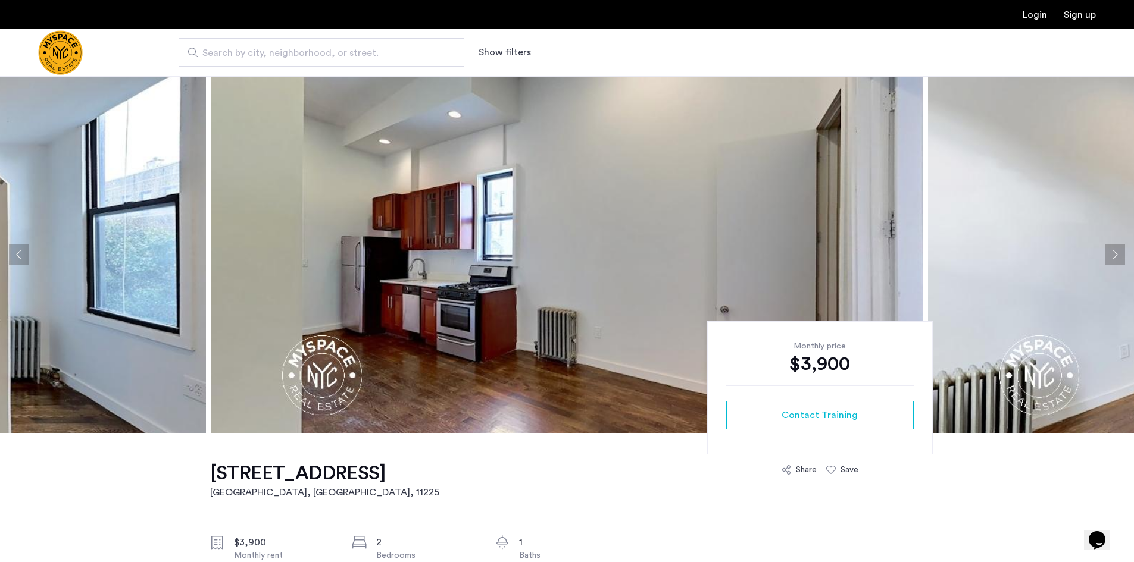
click at [1119, 255] on button "Next apartment" at bounding box center [1114, 255] width 20 height 20
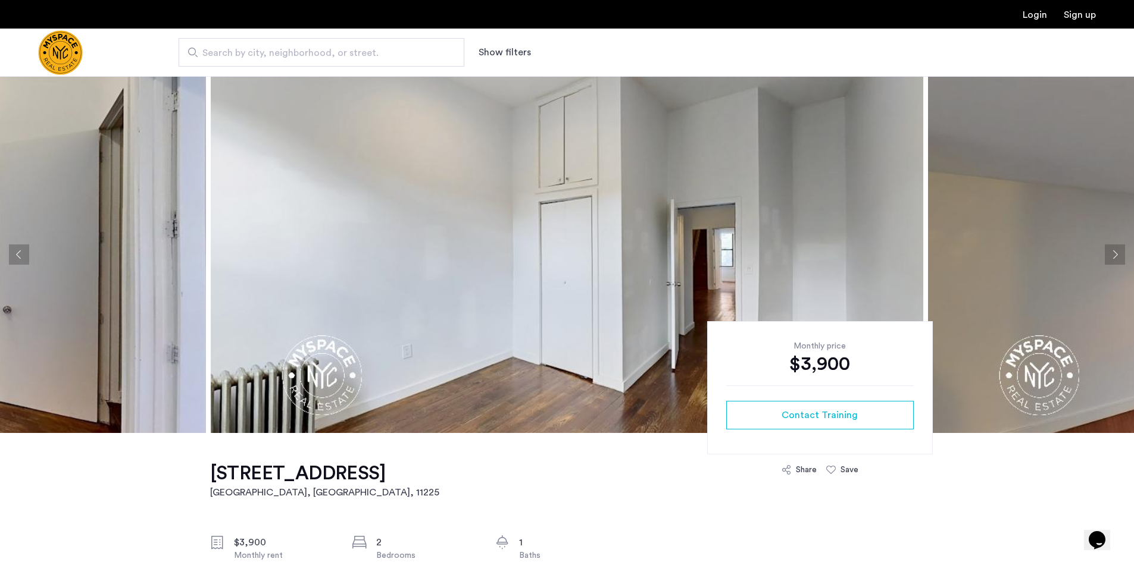
click at [1119, 255] on button "Next apartment" at bounding box center [1114, 255] width 20 height 20
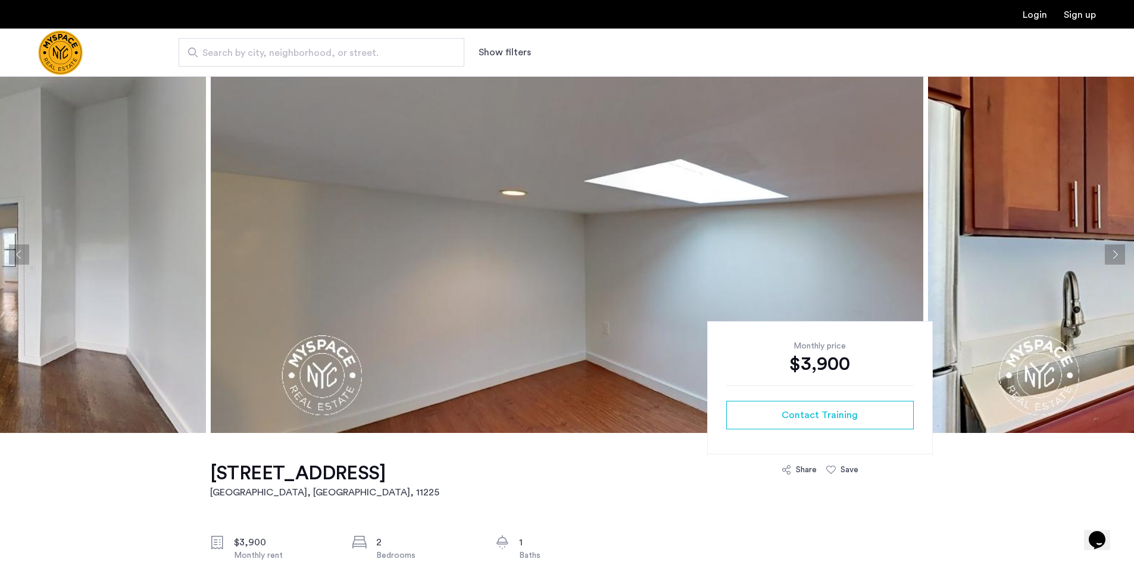
click at [1119, 255] on button "Next apartment" at bounding box center [1114, 255] width 20 height 20
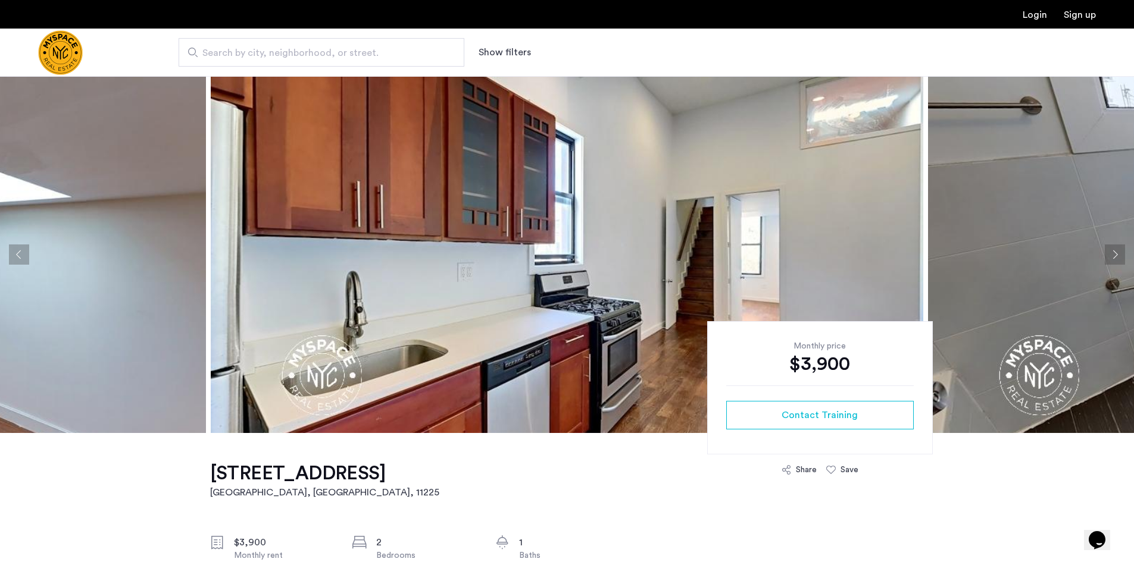
click at [1119, 255] on button "Next apartment" at bounding box center [1114, 255] width 20 height 20
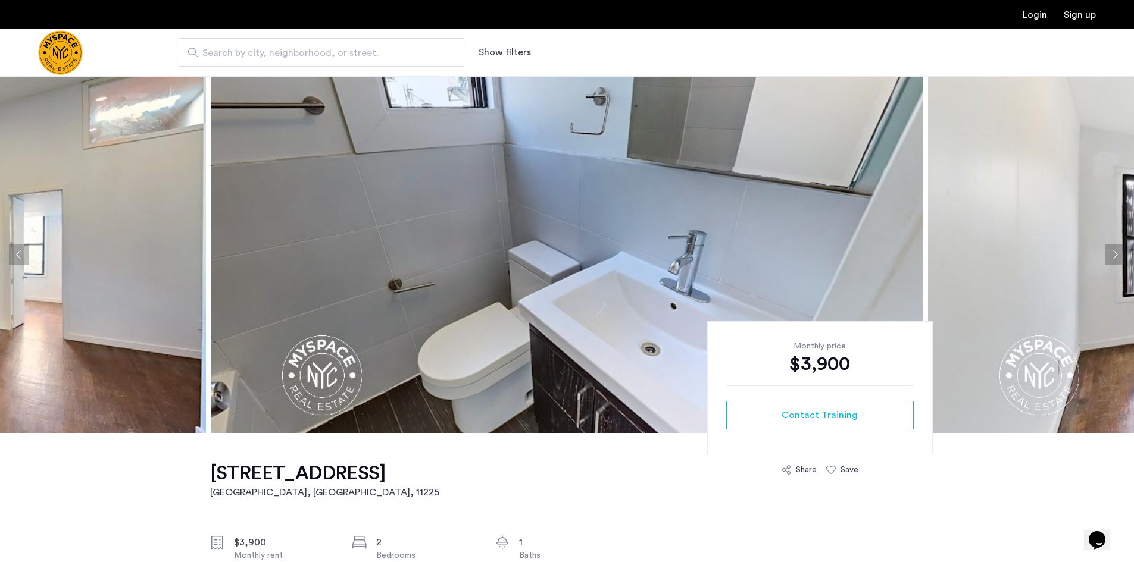
click at [1119, 255] on button "Next apartment" at bounding box center [1114, 255] width 20 height 20
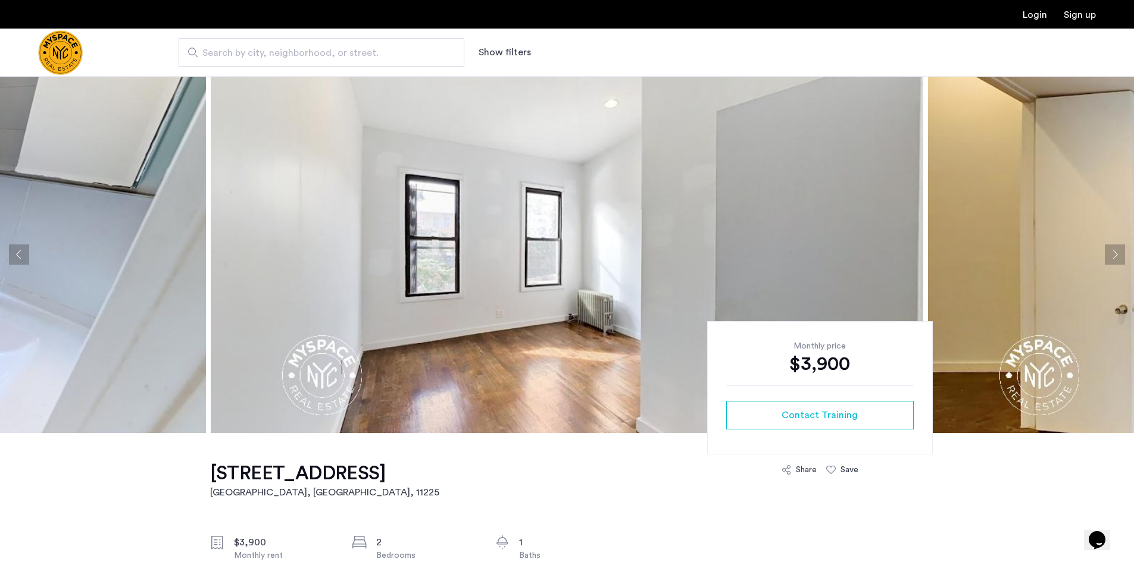
click at [1119, 255] on button "Next apartment" at bounding box center [1114, 255] width 20 height 20
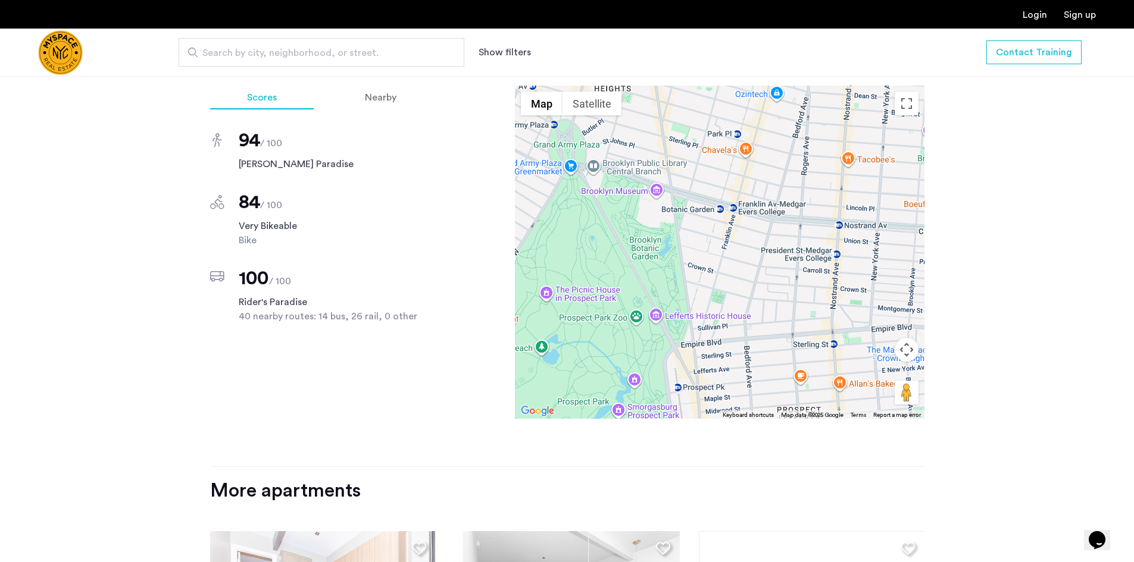
scroll to position [833, 0]
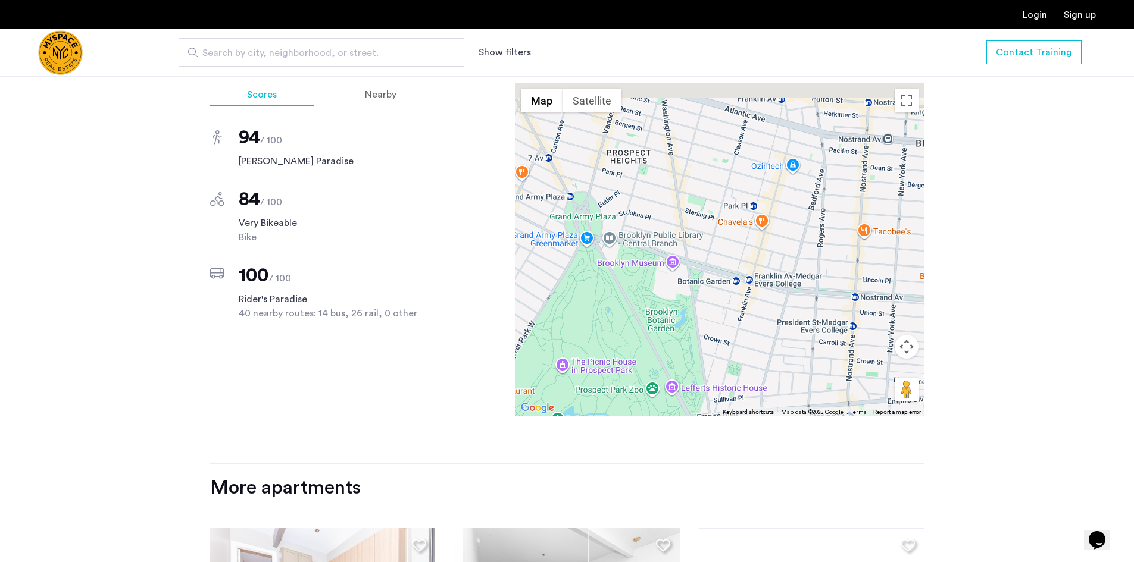
drag, startPoint x: 748, startPoint y: 286, endPoint x: 768, endPoint y: 373, distance: 88.5
click at [768, 373] on div at bounding box center [719, 249] width 409 height 333
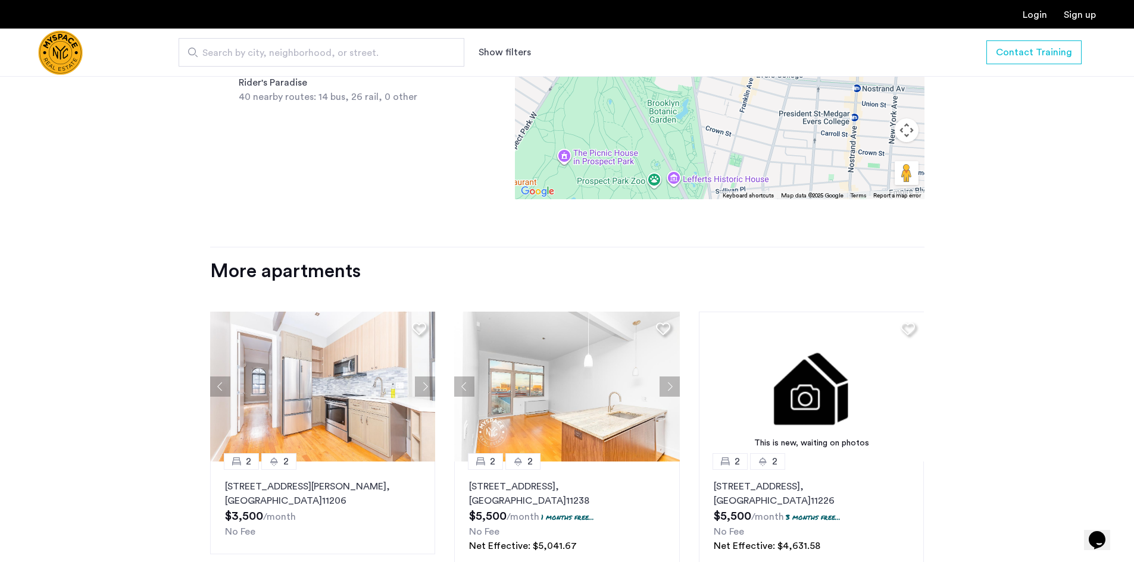
scroll to position [1071, 0]
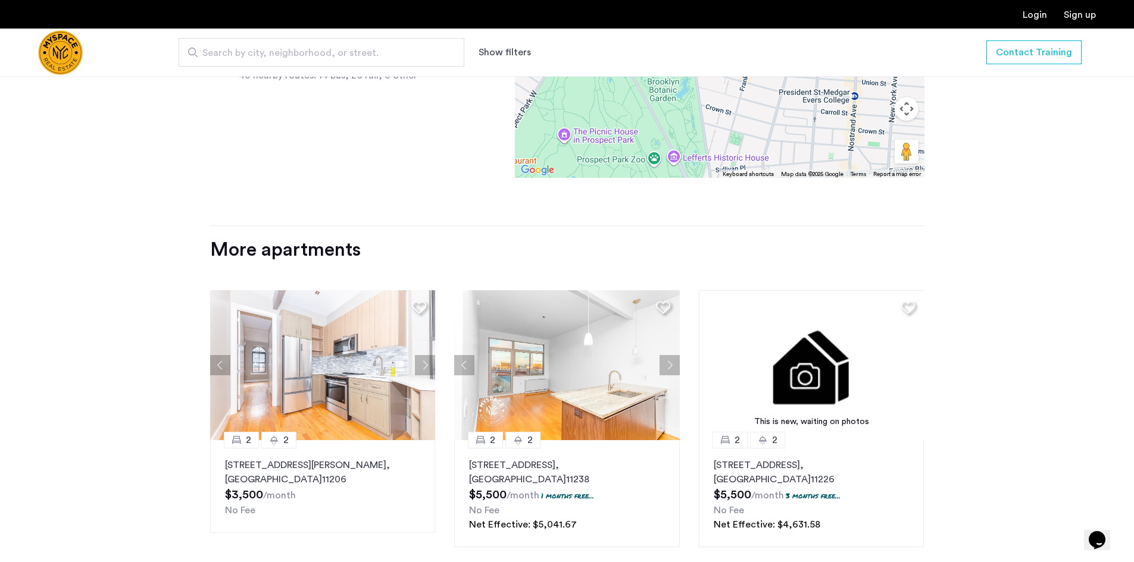
click at [424, 364] on button "Next apartment" at bounding box center [425, 365] width 20 height 20
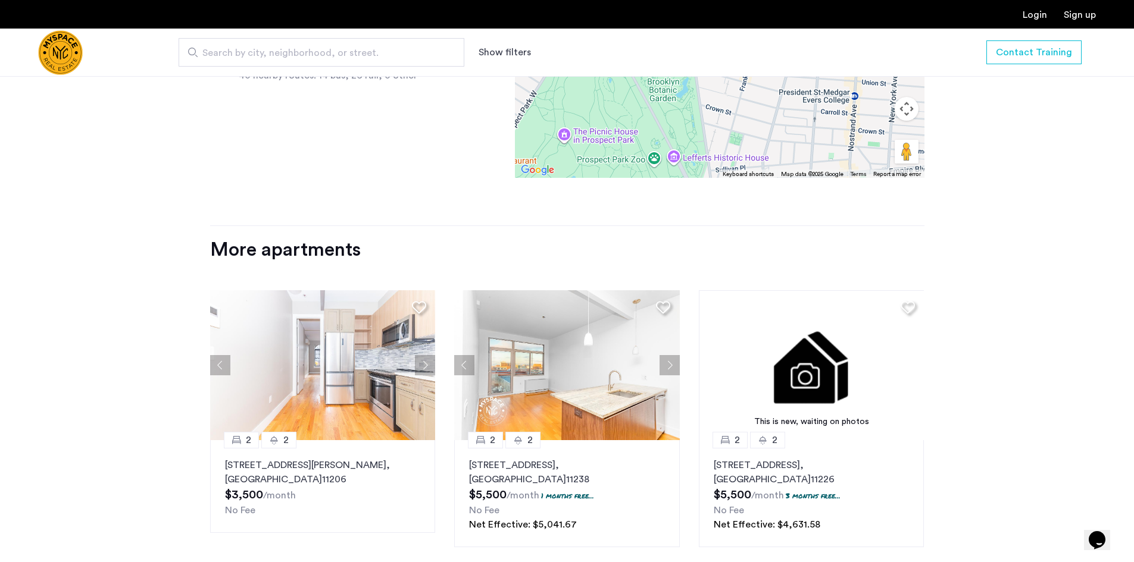
click at [424, 364] on button "Next apartment" at bounding box center [425, 365] width 20 height 20
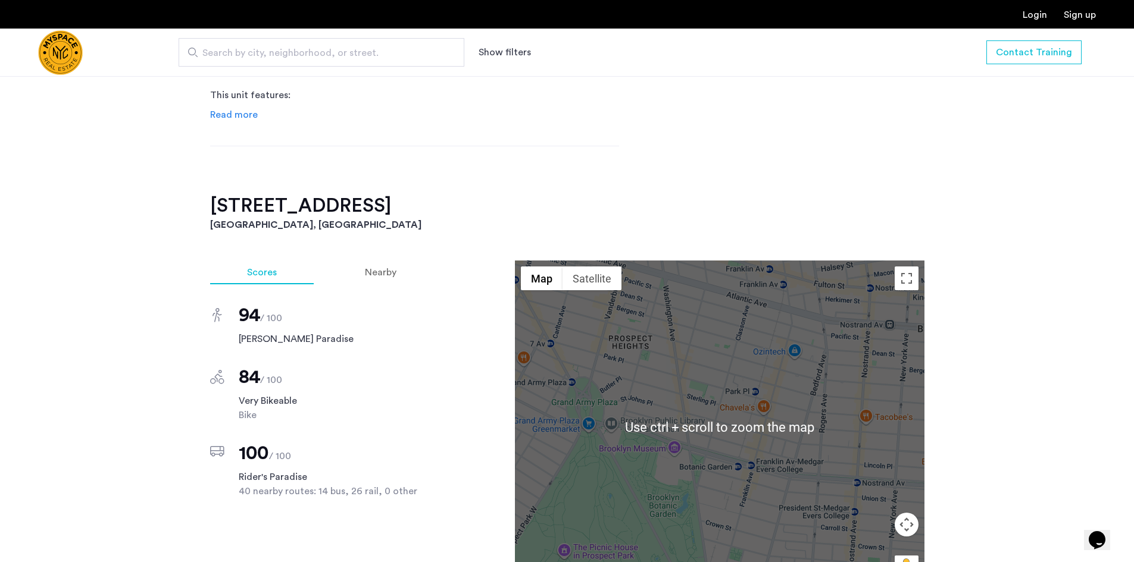
scroll to position [655, 0]
click at [1015, 292] on div "886 Franklin Avenue, Unit 2R Brooklyn, NY , 11225 $3,900 Monthly rent 2 Bedroom…" at bounding box center [567, 376] width 1134 height 1195
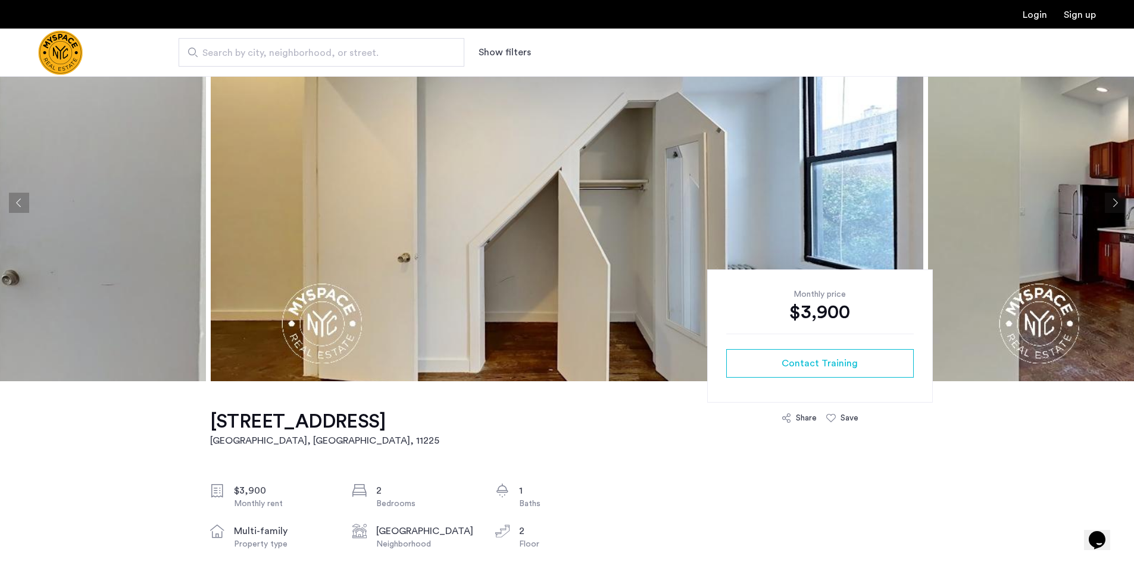
scroll to position [0, 0]
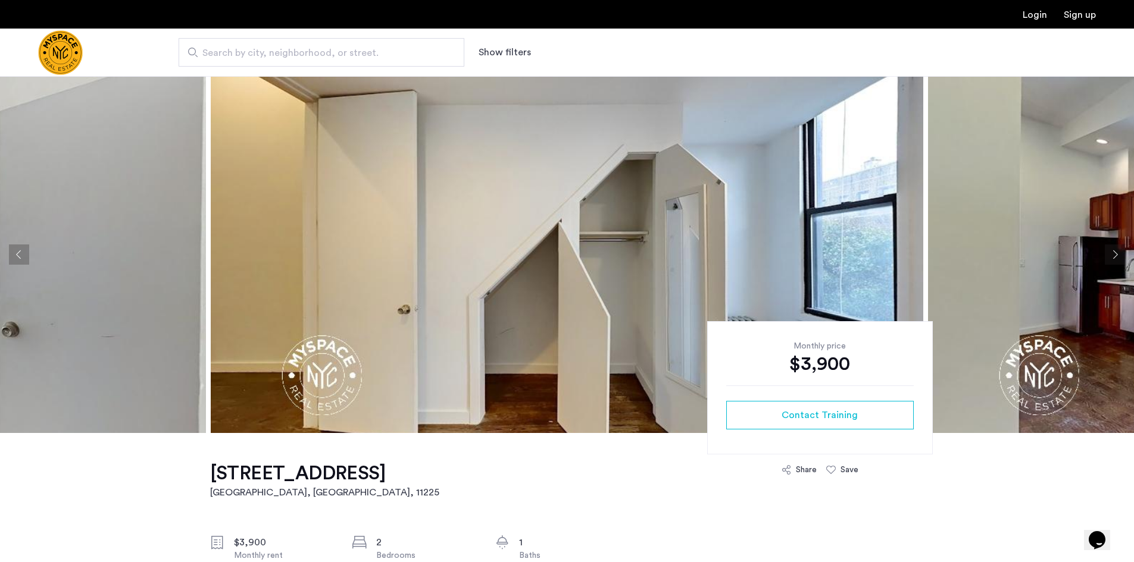
click at [1110, 255] on button "Next apartment" at bounding box center [1114, 255] width 20 height 20
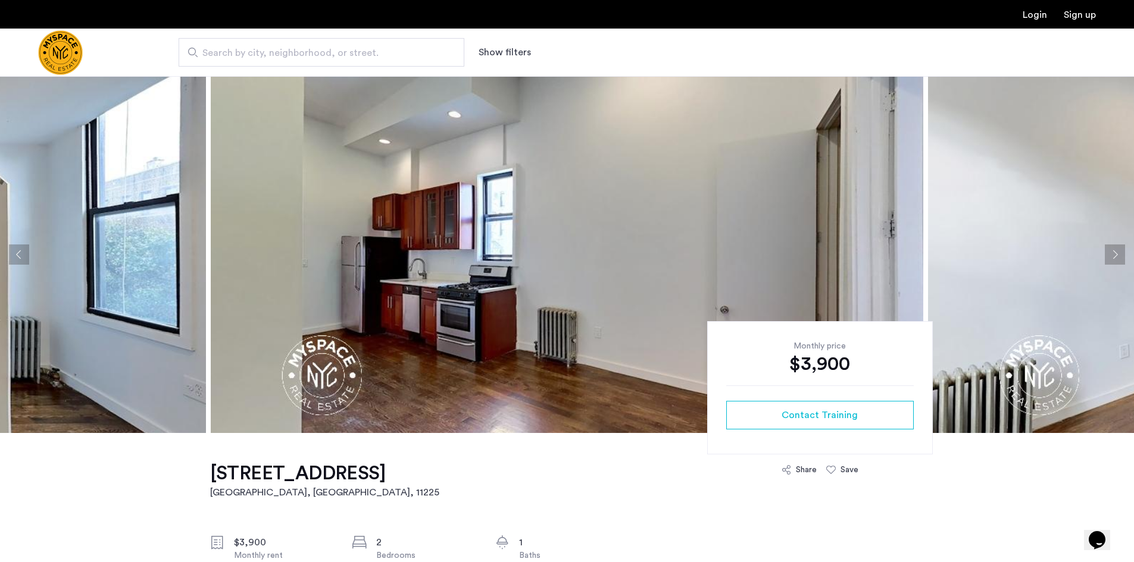
click at [1110, 255] on button "Next apartment" at bounding box center [1114, 255] width 20 height 20
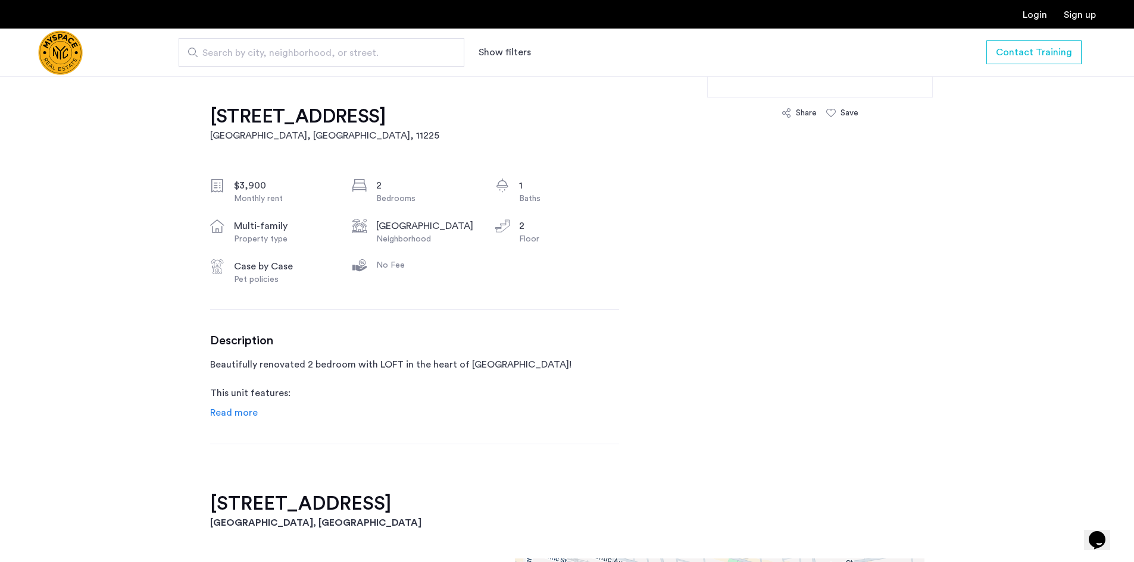
scroll to position [476, 0]
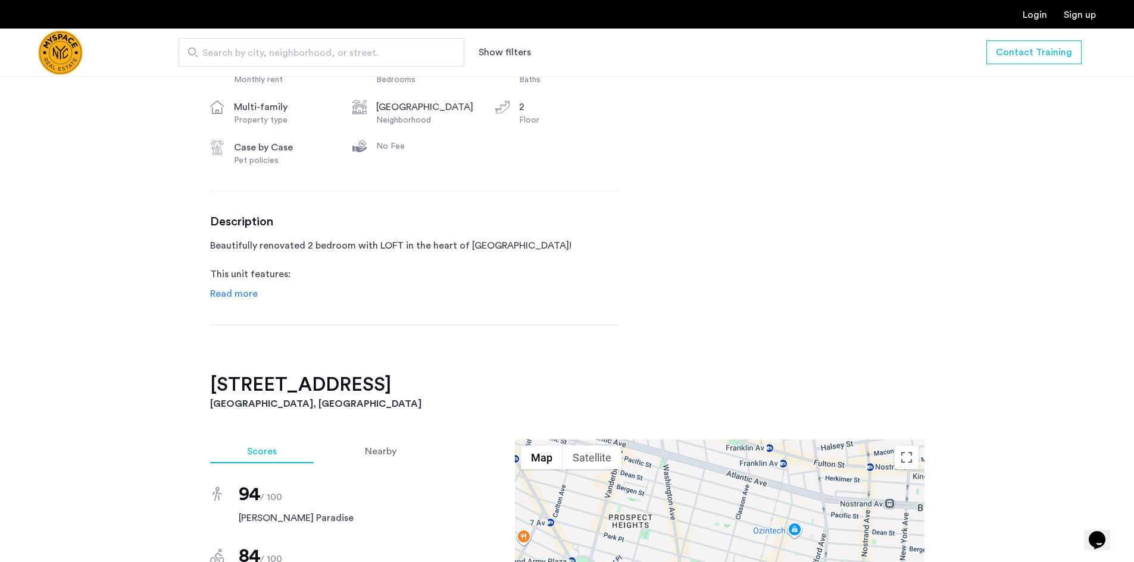
click at [245, 291] on span "Read more" at bounding box center [234, 294] width 48 height 10
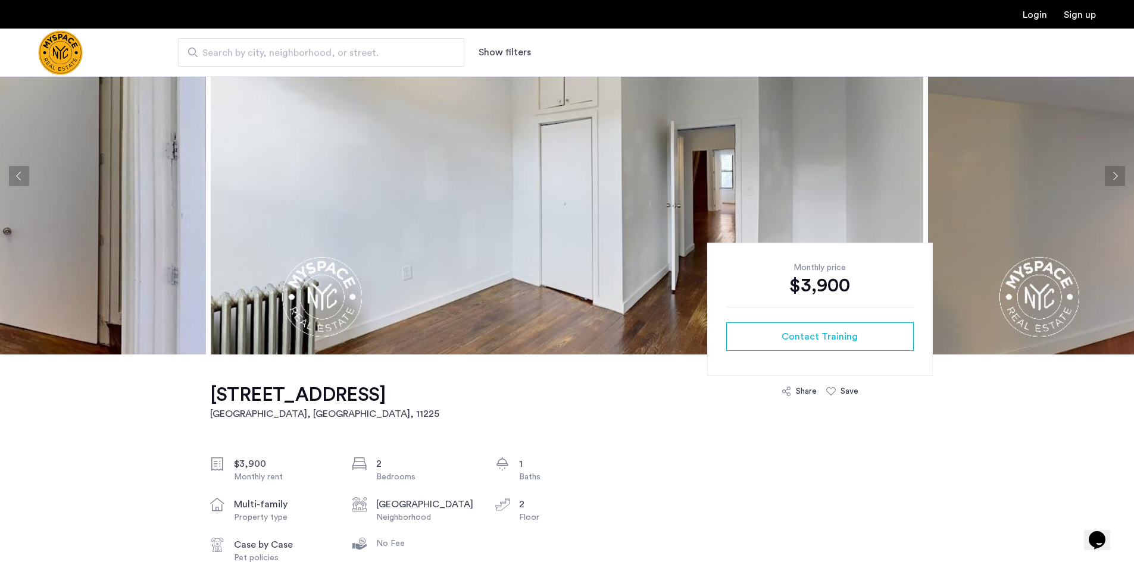
scroll to position [0, 0]
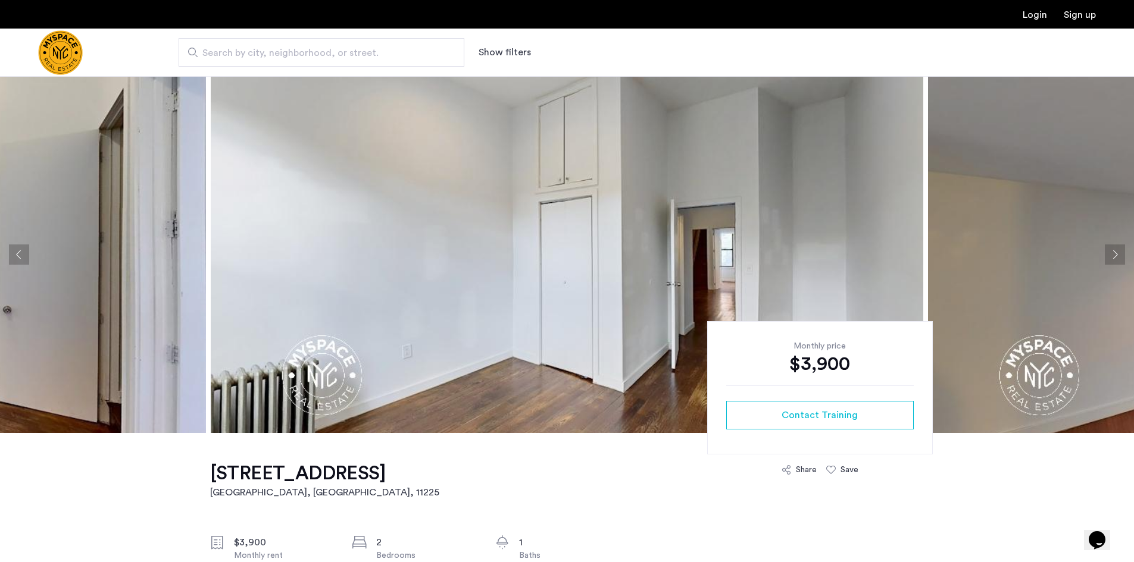
click at [1117, 249] on button "Next apartment" at bounding box center [1114, 255] width 20 height 20
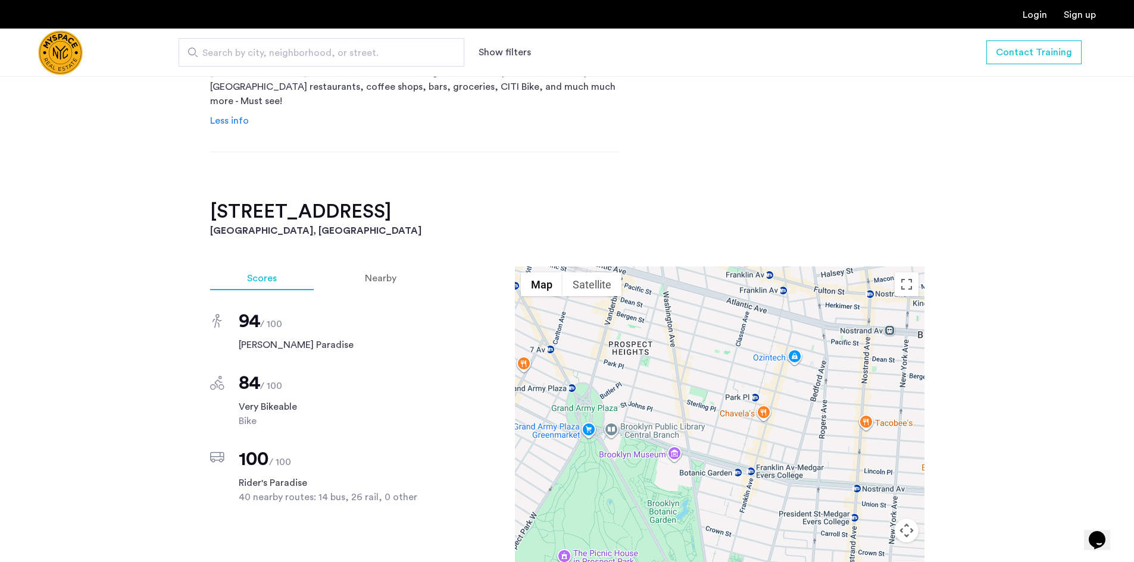
scroll to position [893, 0]
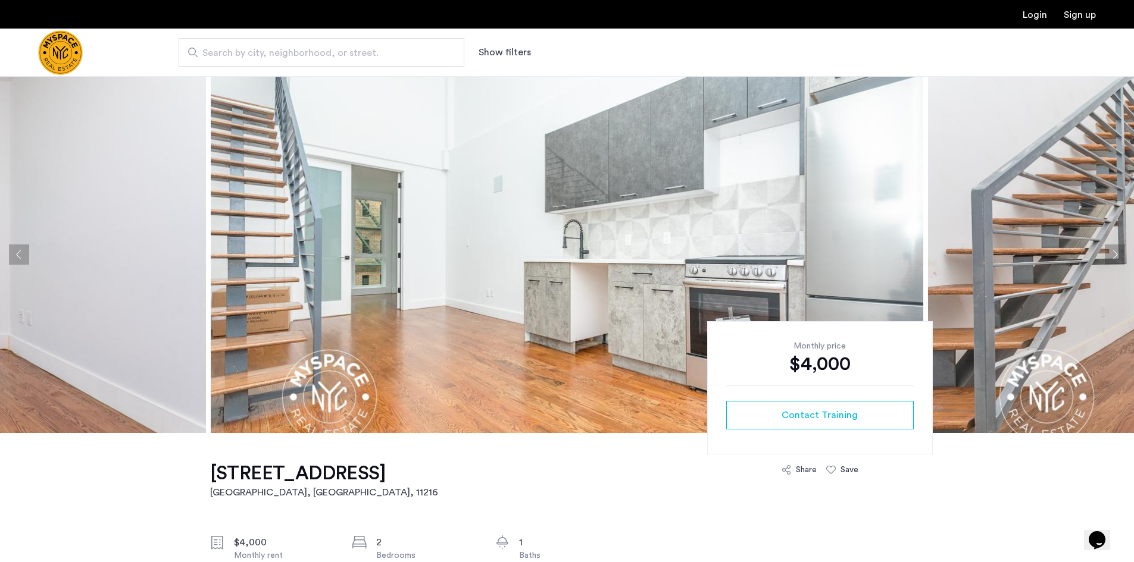
click at [1119, 255] on button "Next apartment" at bounding box center [1114, 255] width 20 height 20
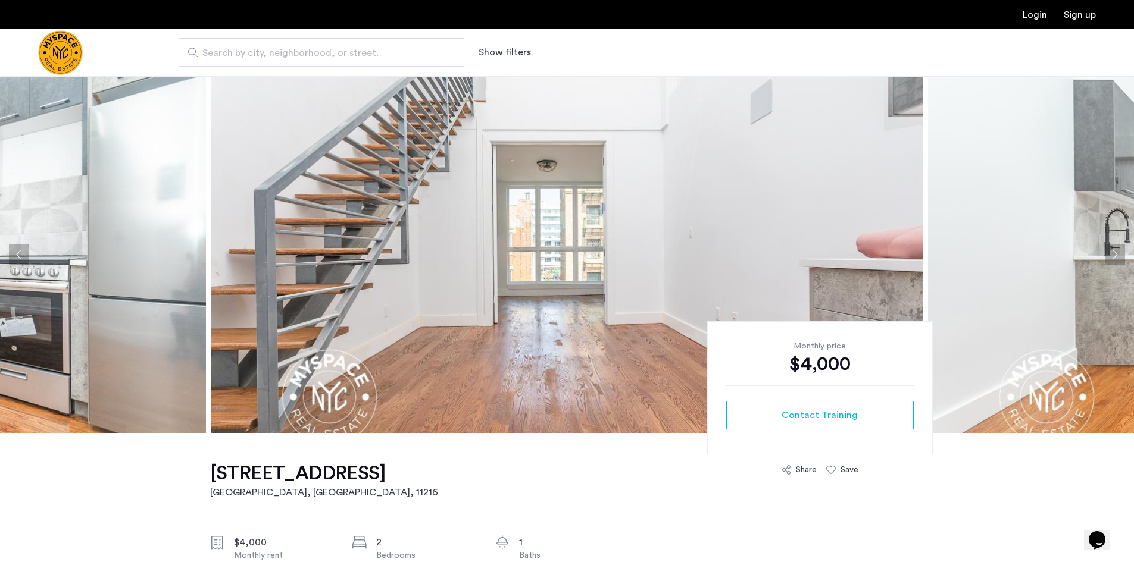
click at [1119, 255] on button "Next apartment" at bounding box center [1114, 255] width 20 height 20
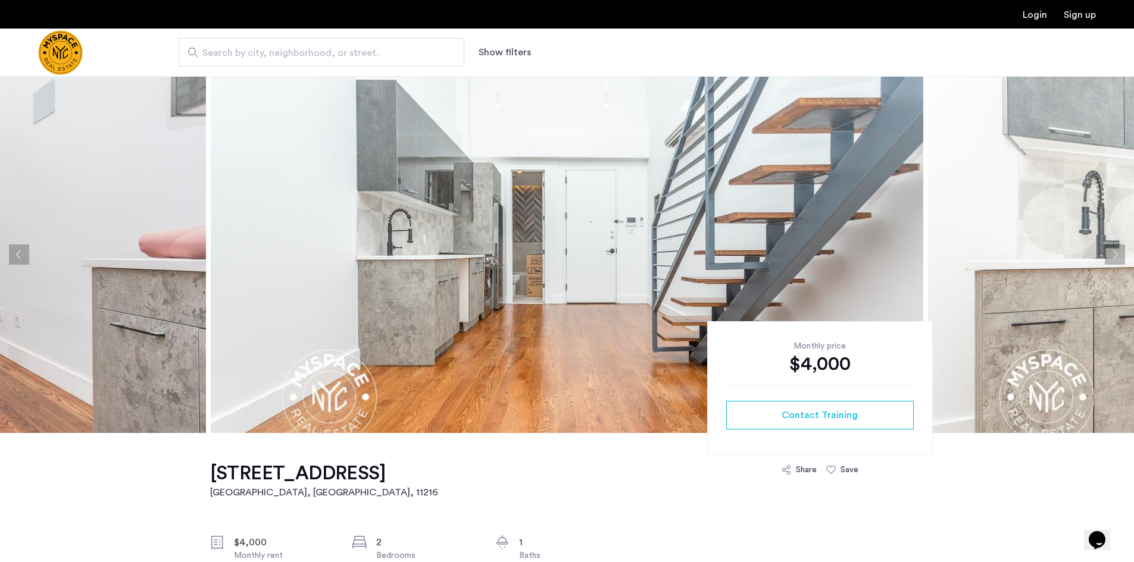
click at [1119, 255] on button "Next apartment" at bounding box center [1114, 255] width 20 height 20
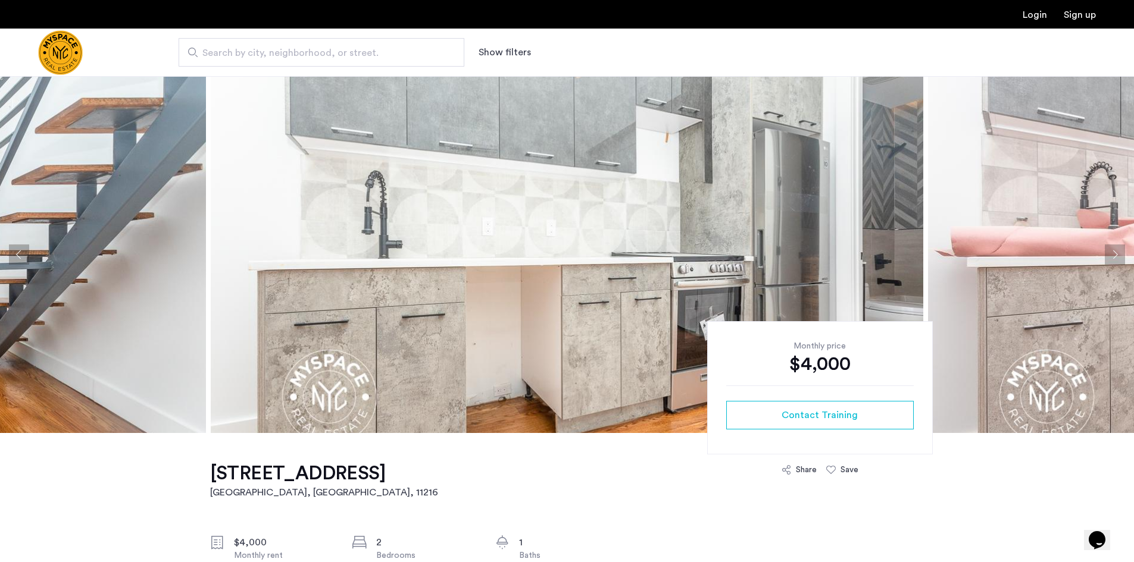
click at [1119, 255] on button "Next apartment" at bounding box center [1114, 255] width 20 height 20
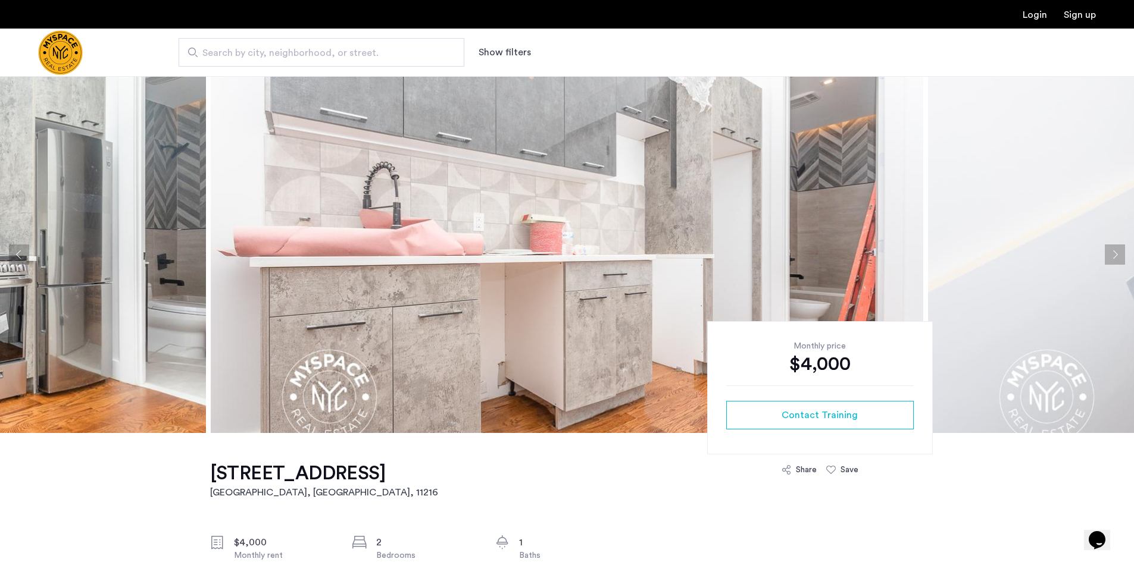
click at [1123, 249] on button "Next apartment" at bounding box center [1114, 255] width 20 height 20
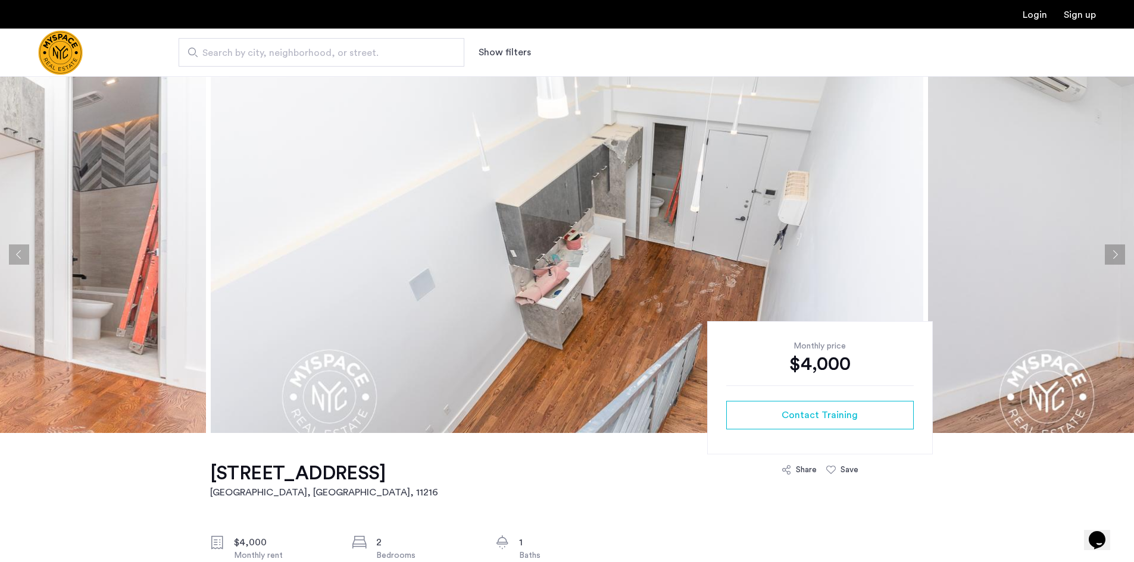
click at [1123, 249] on button "Next apartment" at bounding box center [1114, 255] width 20 height 20
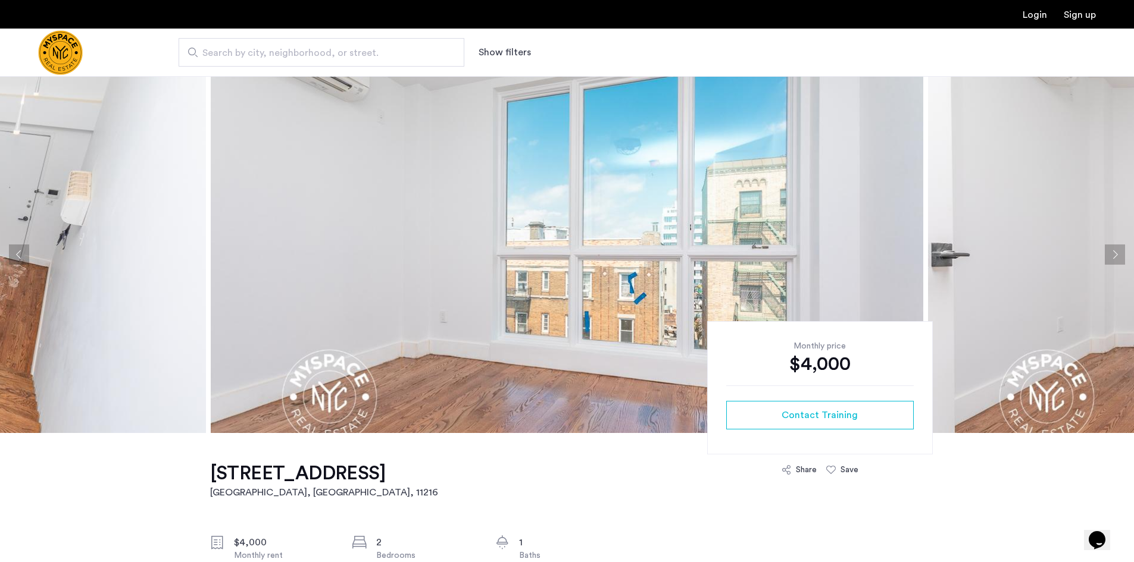
click at [1123, 249] on button "Next apartment" at bounding box center [1114, 255] width 20 height 20
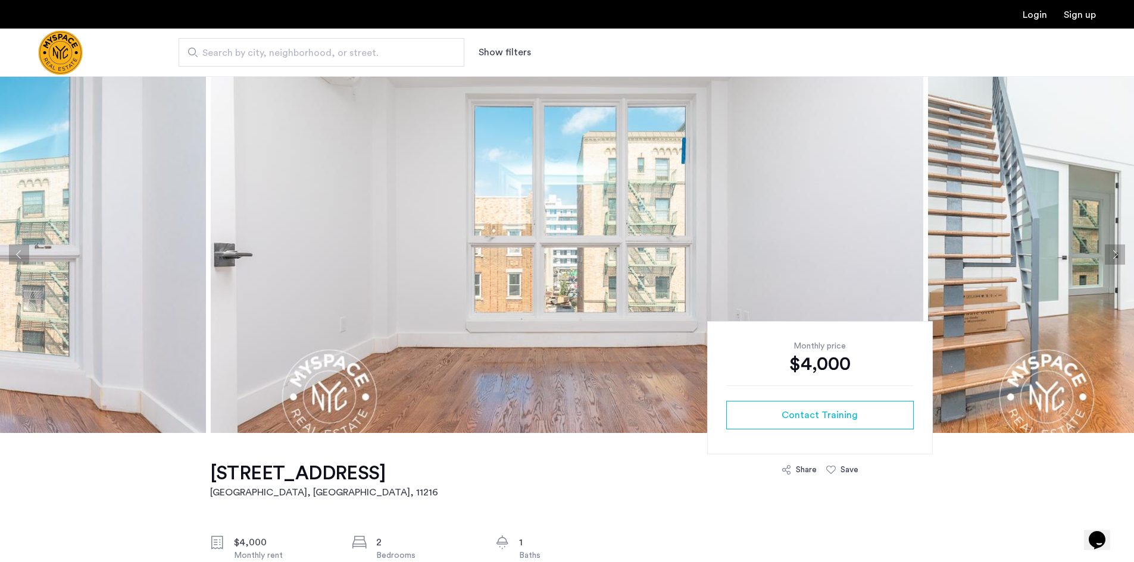
click at [1123, 249] on button "Next apartment" at bounding box center [1114, 255] width 20 height 20
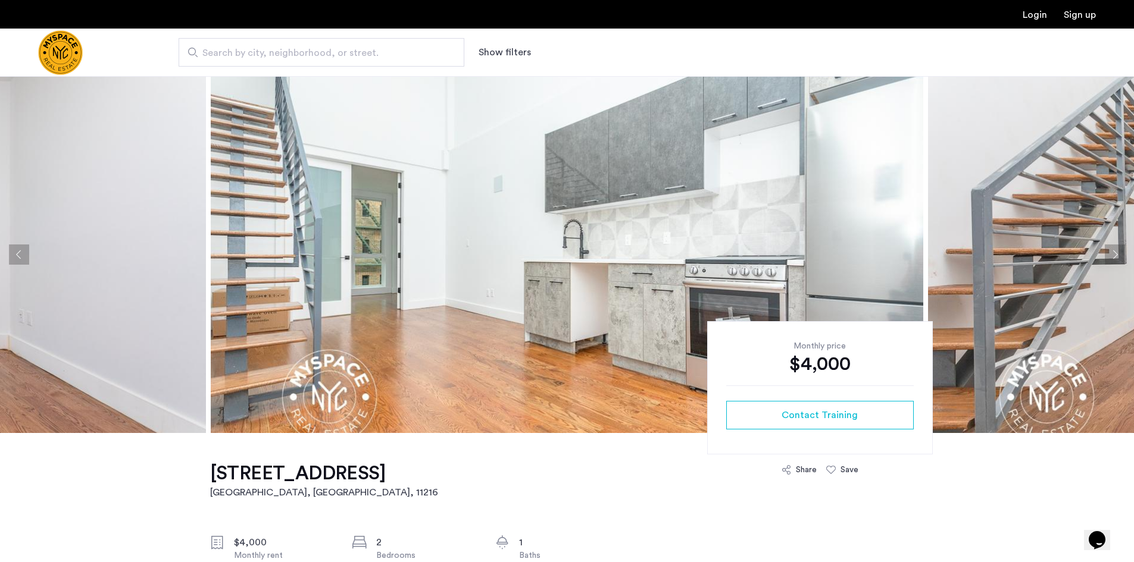
click at [1123, 249] on button "Next apartment" at bounding box center [1114, 255] width 20 height 20
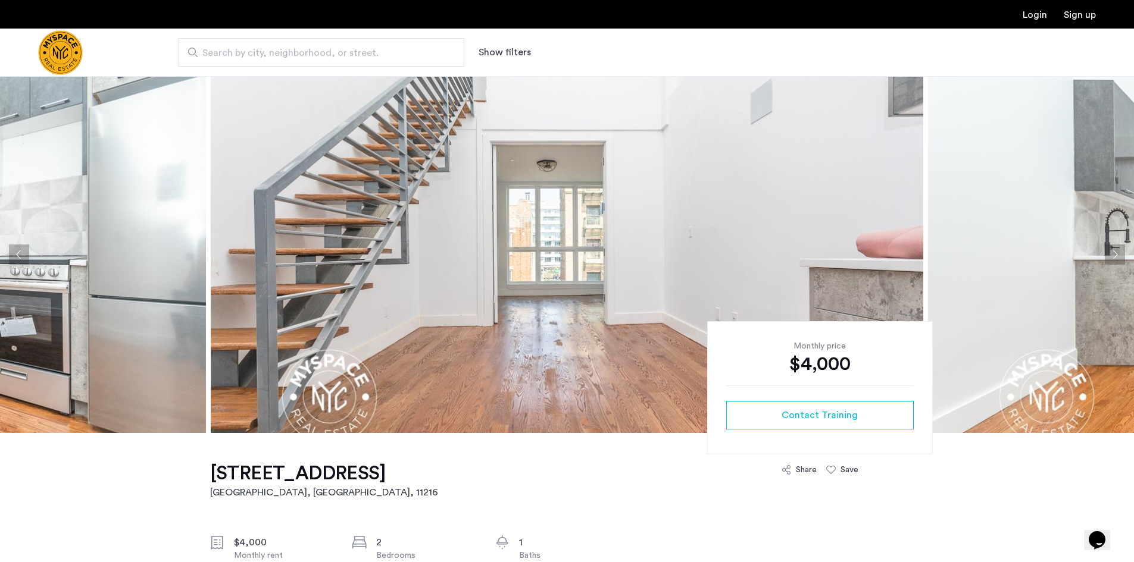
click at [1123, 249] on button "Next apartment" at bounding box center [1114, 255] width 20 height 20
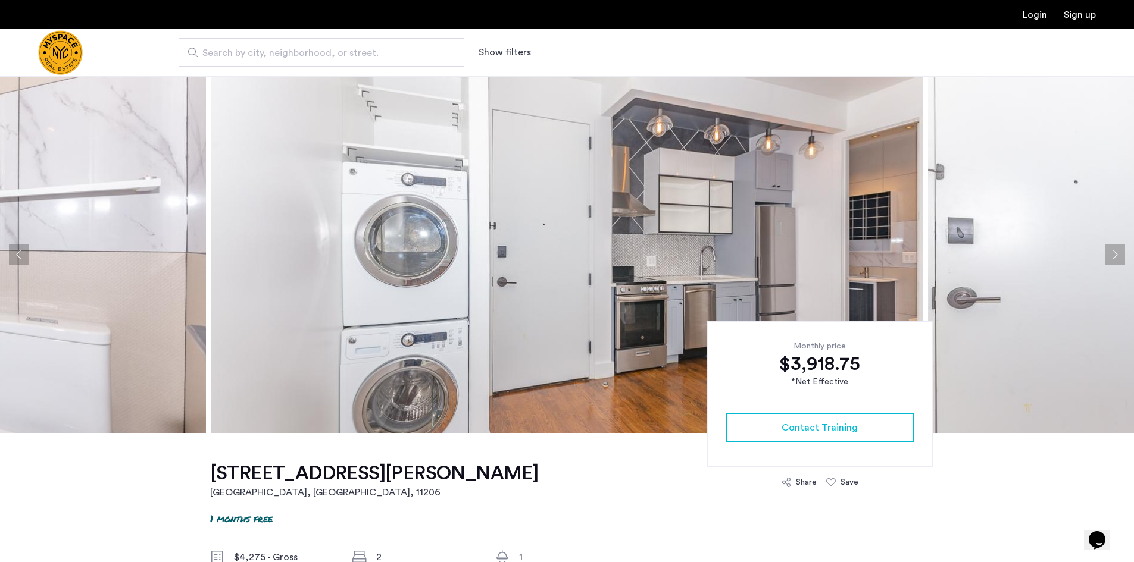
click at [1116, 261] on button "Next apartment" at bounding box center [1114, 255] width 20 height 20
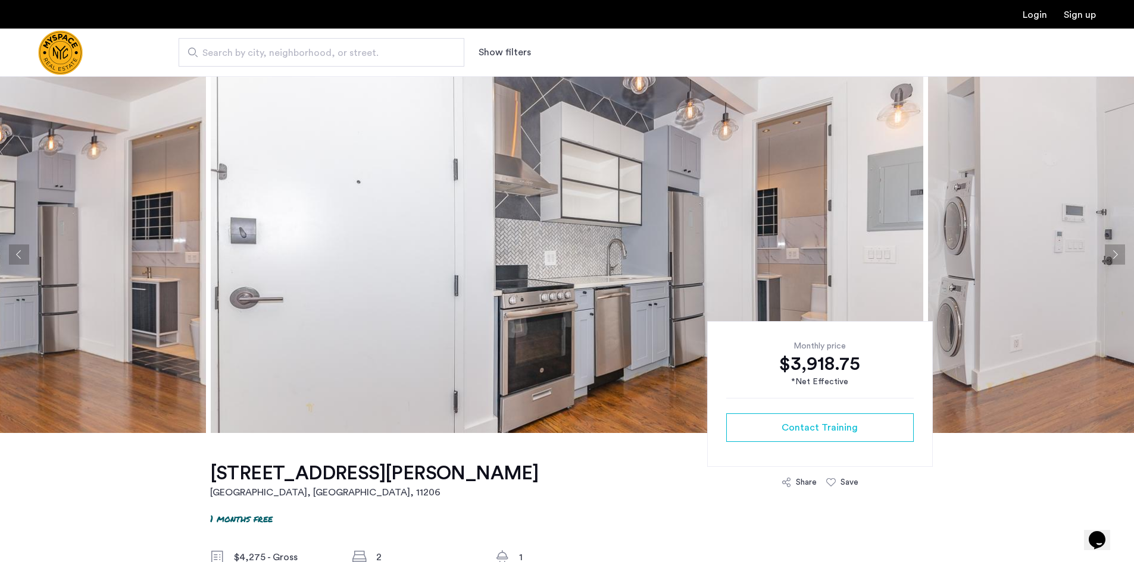
click at [1116, 260] on button "Next apartment" at bounding box center [1114, 255] width 20 height 20
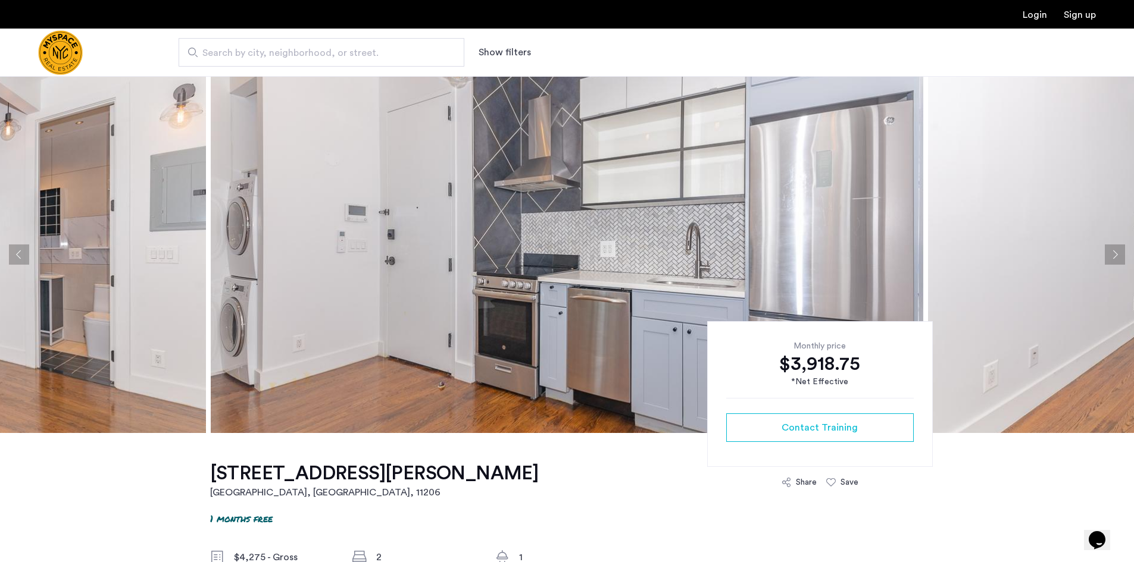
click at [1116, 260] on button "Next apartment" at bounding box center [1114, 255] width 20 height 20
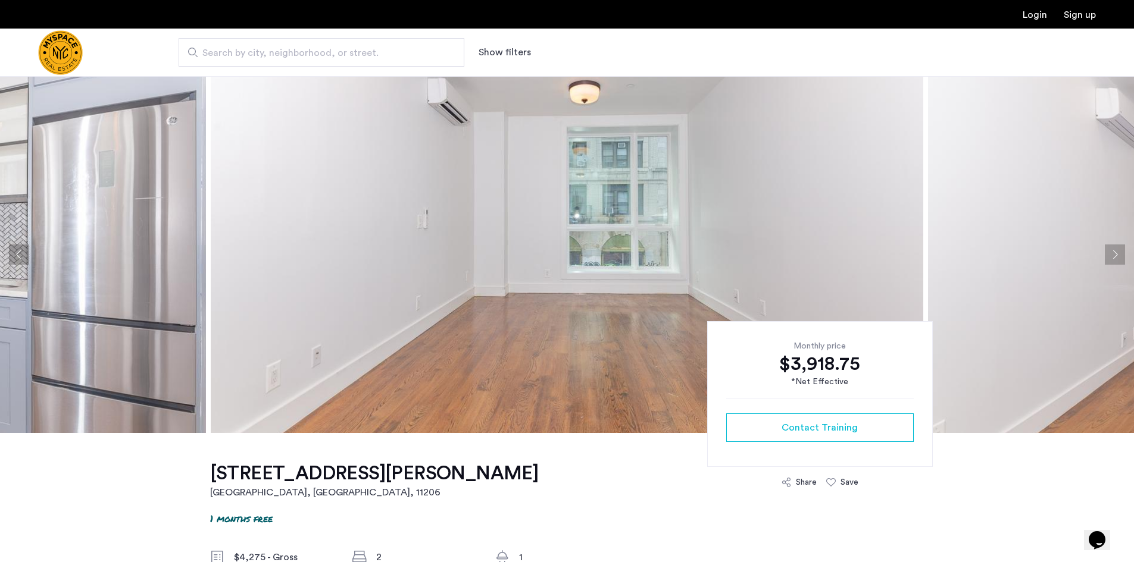
click at [1116, 260] on button "Next apartment" at bounding box center [1114, 255] width 20 height 20
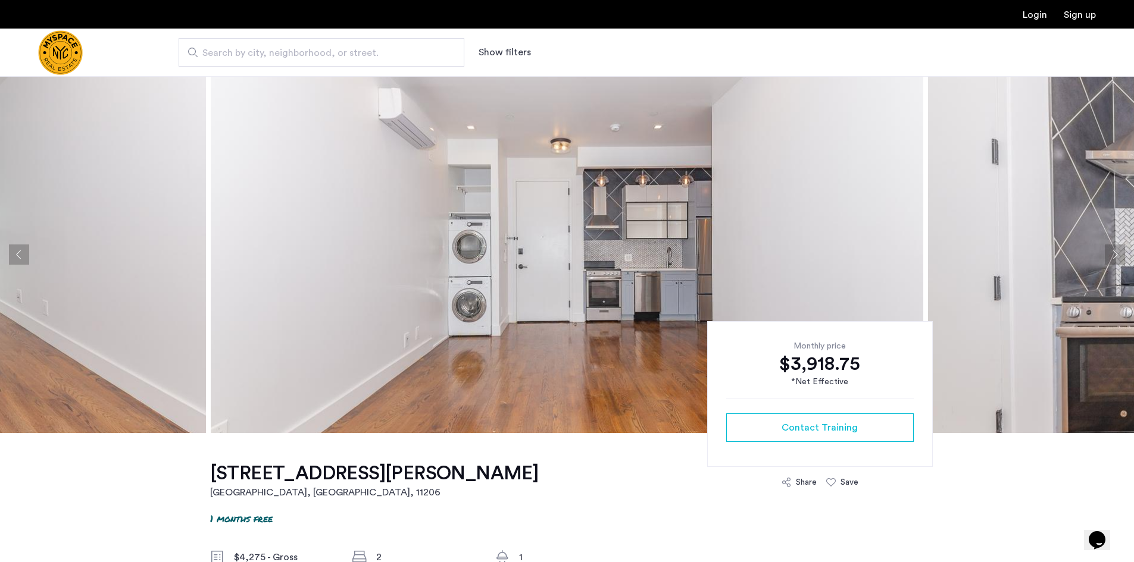
click at [1116, 260] on button "Next apartment" at bounding box center [1114, 255] width 20 height 20
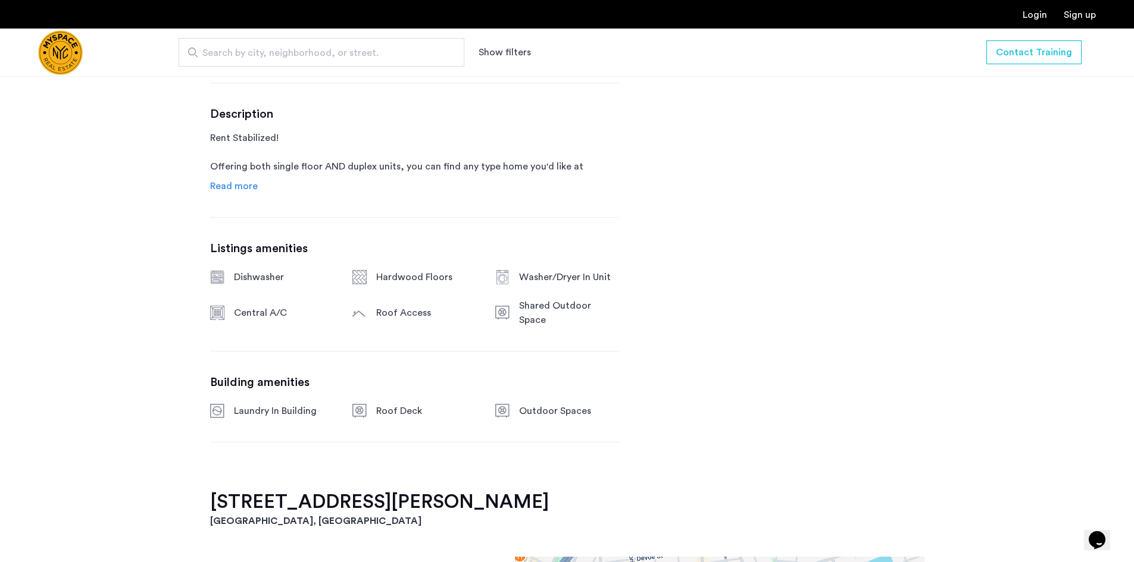
scroll to position [655, 0]
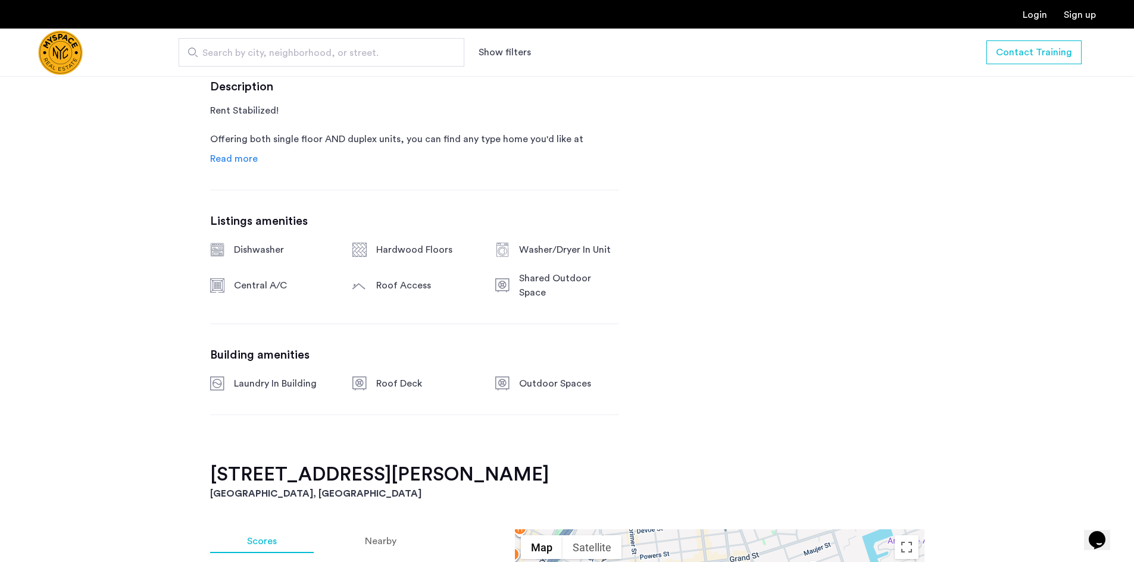
click at [249, 161] on span "Read more" at bounding box center [234, 159] width 48 height 10
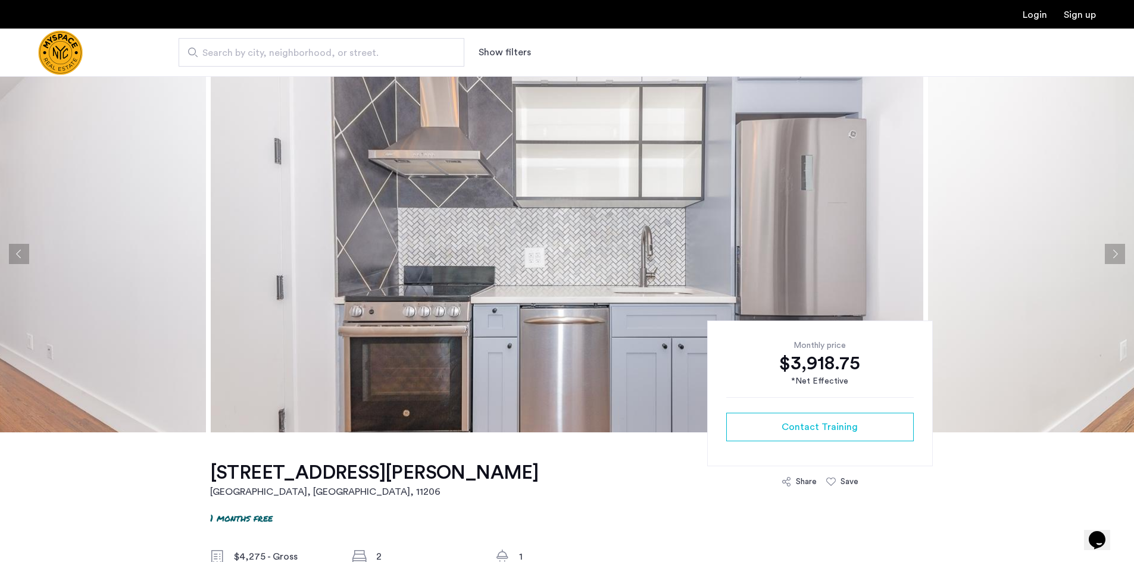
scroll to position [0, 0]
